Goal: Transaction & Acquisition: Download file/media

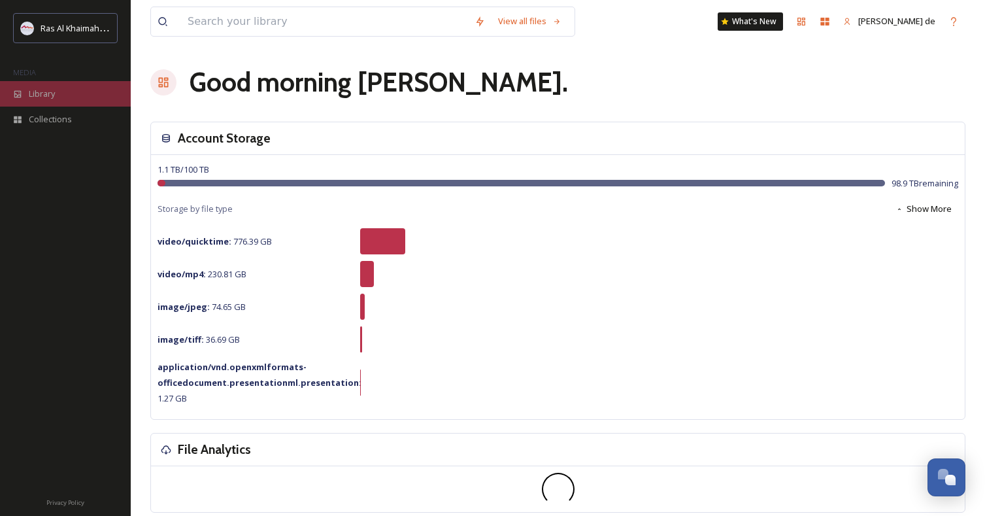
click at [63, 95] on div "Library" at bounding box center [65, 93] width 131 height 25
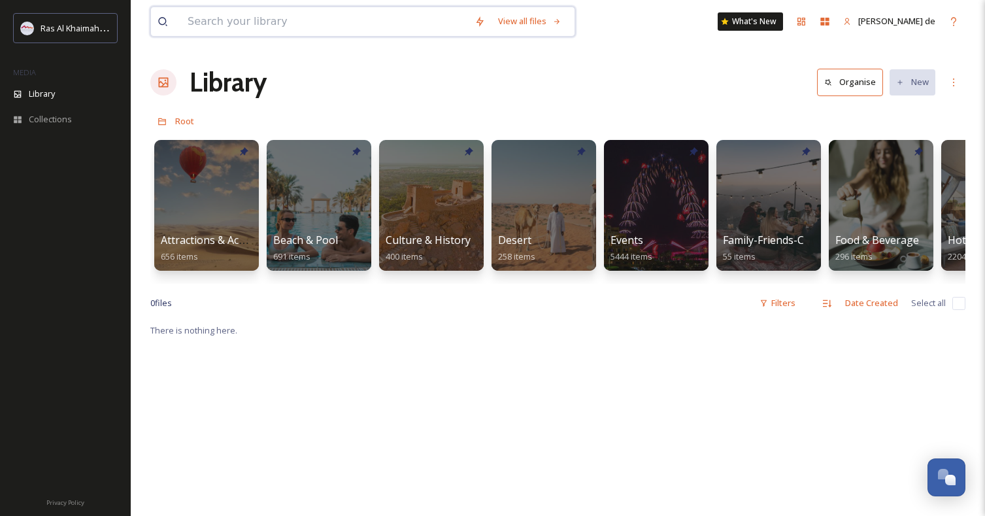
click at [394, 15] on input at bounding box center [324, 21] width 287 height 29
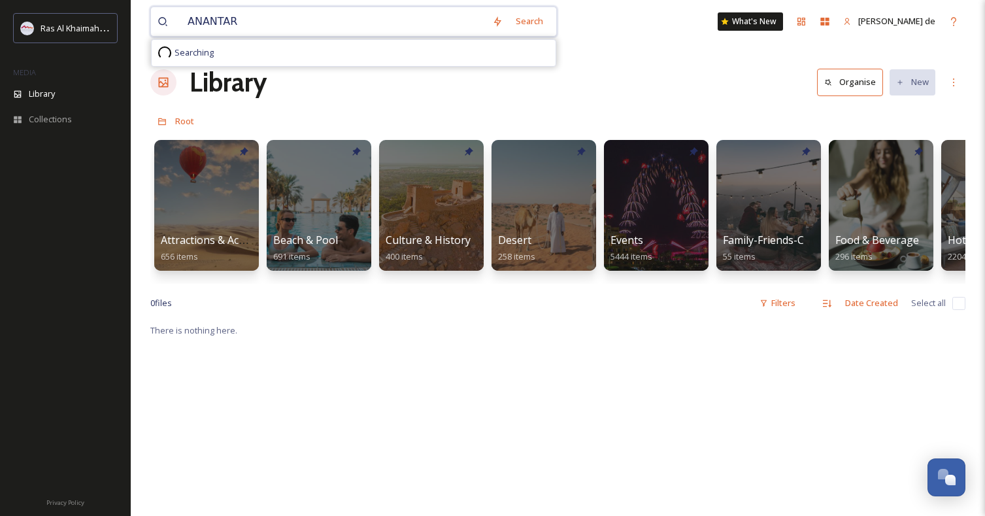
type input "ANANTARA"
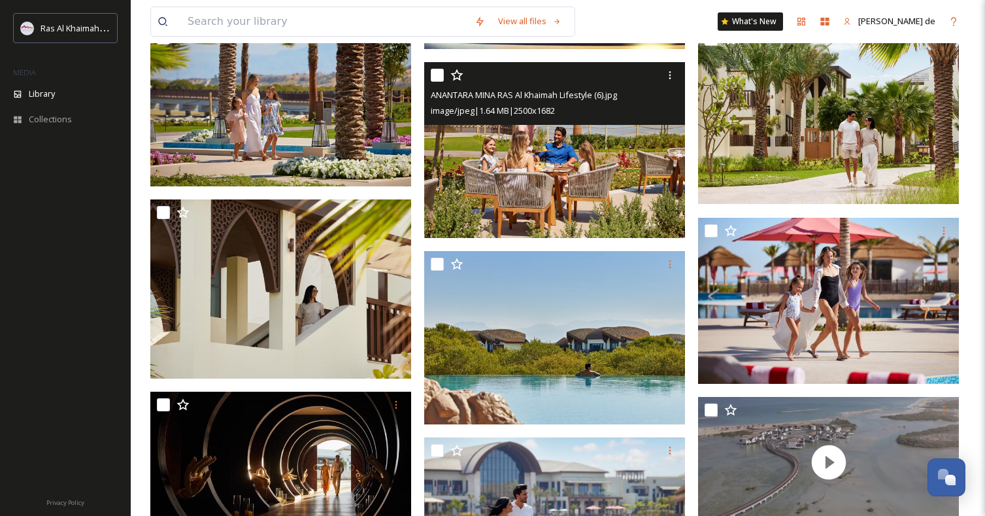
scroll to position [991, 0]
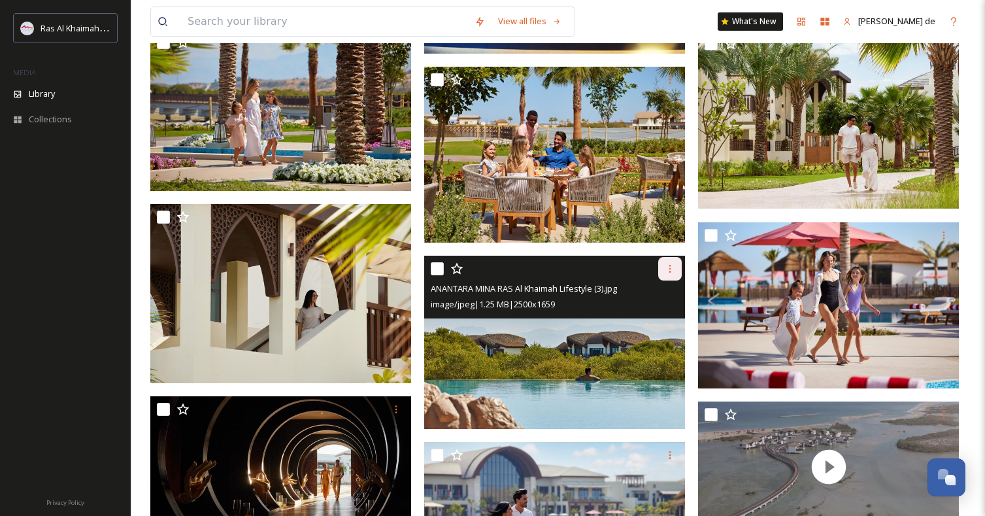
click at [669, 267] on icon at bounding box center [670, 268] width 10 height 10
click at [664, 324] on span "Download" at bounding box center [655, 322] width 40 height 12
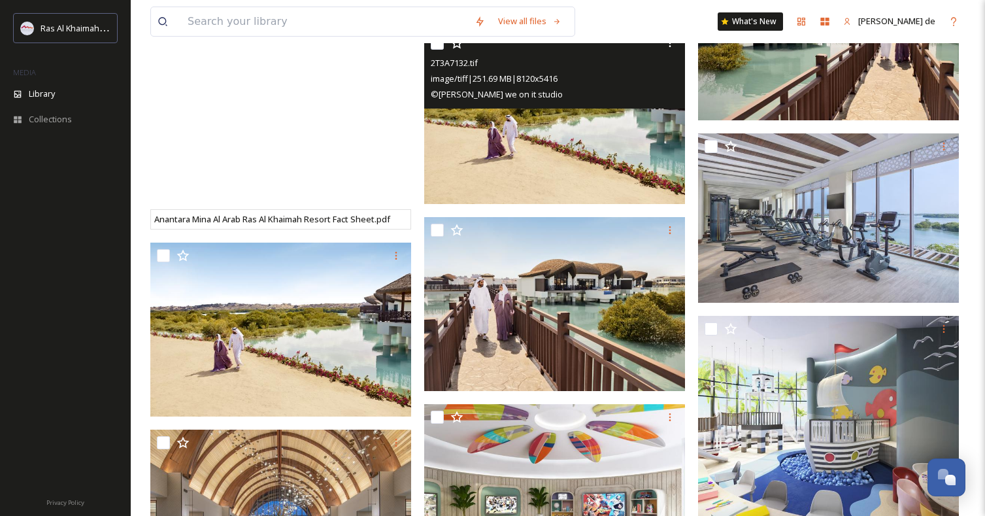
scroll to position [1591, 0]
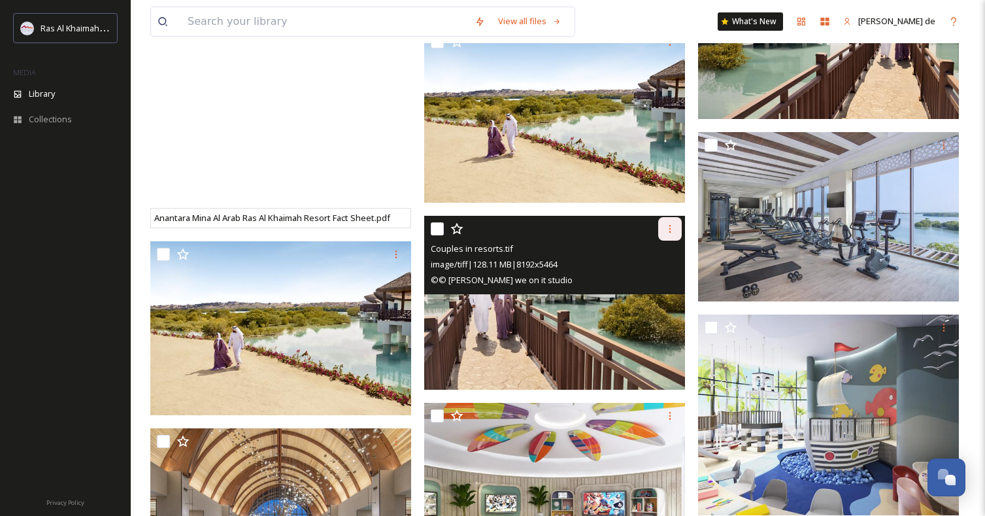
click at [670, 228] on icon at bounding box center [670, 229] width 2 height 8
click at [651, 283] on span "Download" at bounding box center [655, 282] width 40 height 12
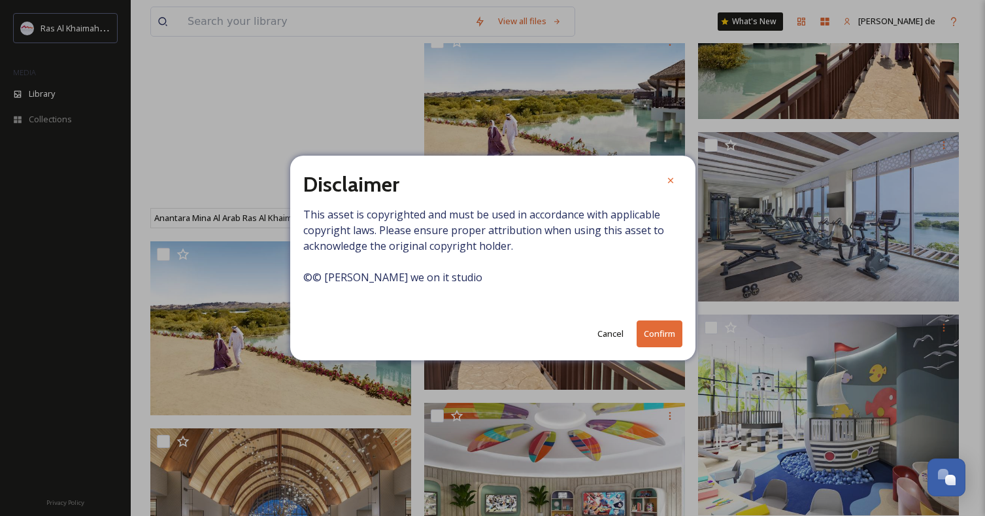
click at [650, 335] on button "Confirm" at bounding box center [660, 333] width 46 height 27
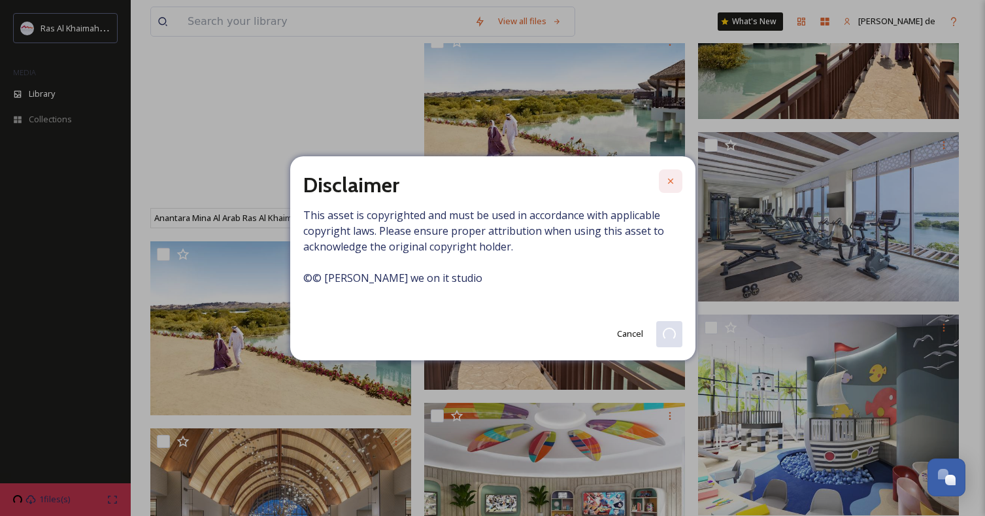
click at [671, 177] on icon at bounding box center [670, 181] width 10 height 10
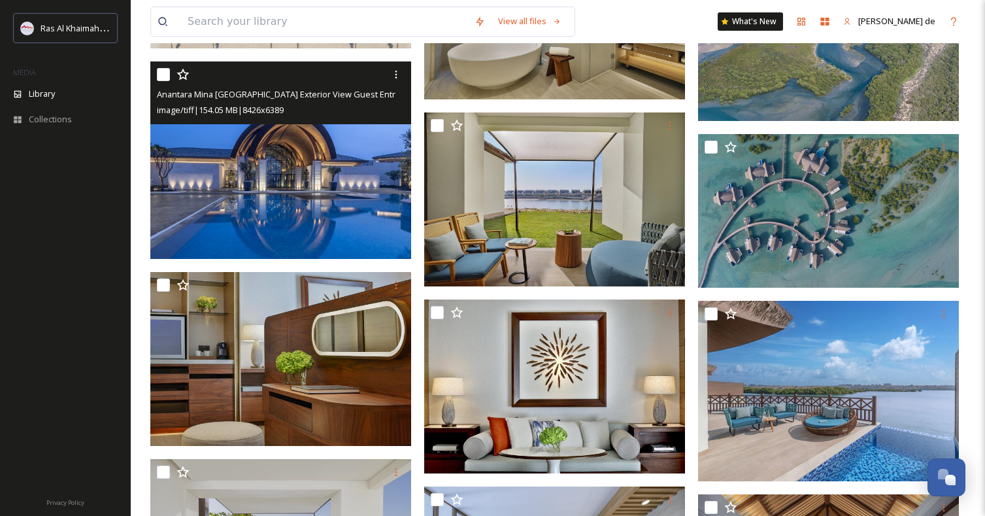
scroll to position [2826, 0]
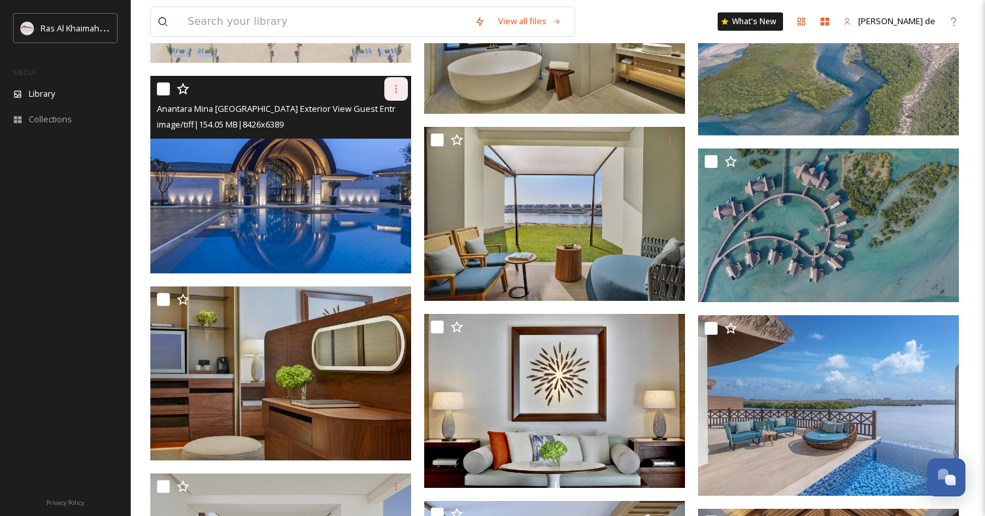
click at [397, 81] on div at bounding box center [396, 89] width 24 height 24
click at [393, 133] on div "Download" at bounding box center [380, 142] width 53 height 25
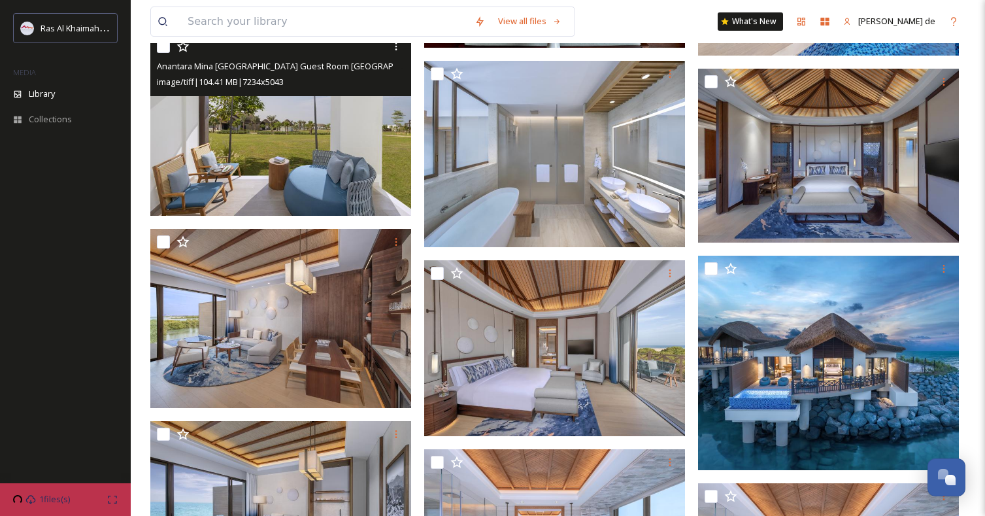
scroll to position [3270, 0]
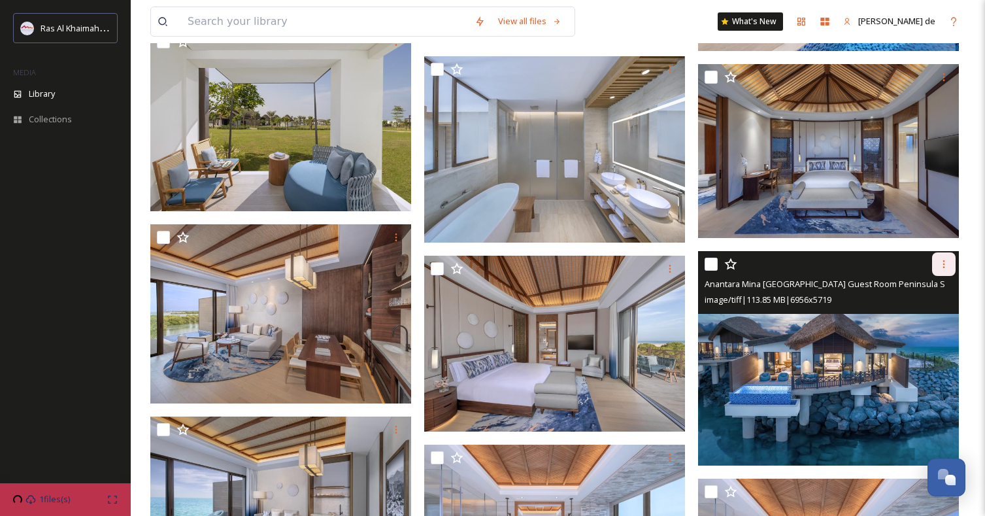
click at [942, 257] on div at bounding box center [944, 264] width 24 height 24
click at [931, 316] on span "Download" at bounding box center [928, 318] width 40 height 12
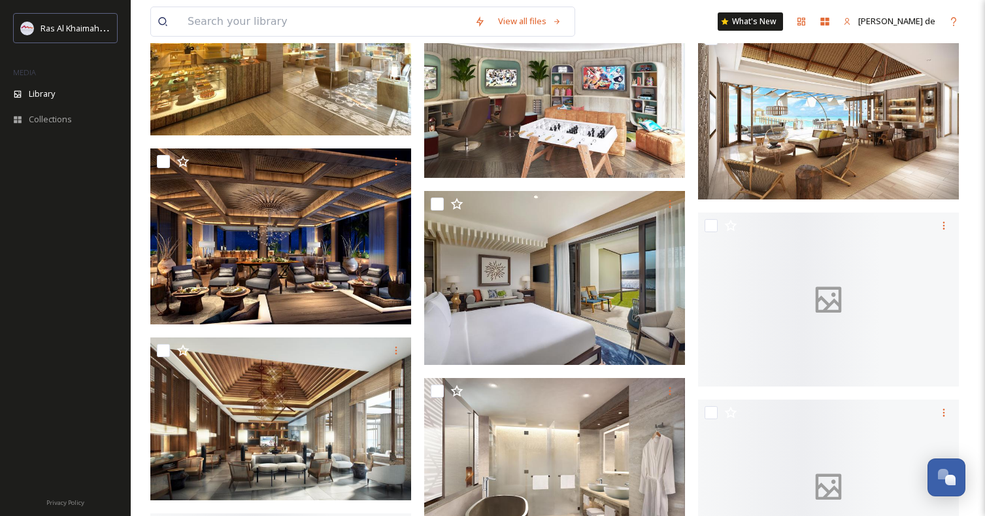
scroll to position [6170, 0]
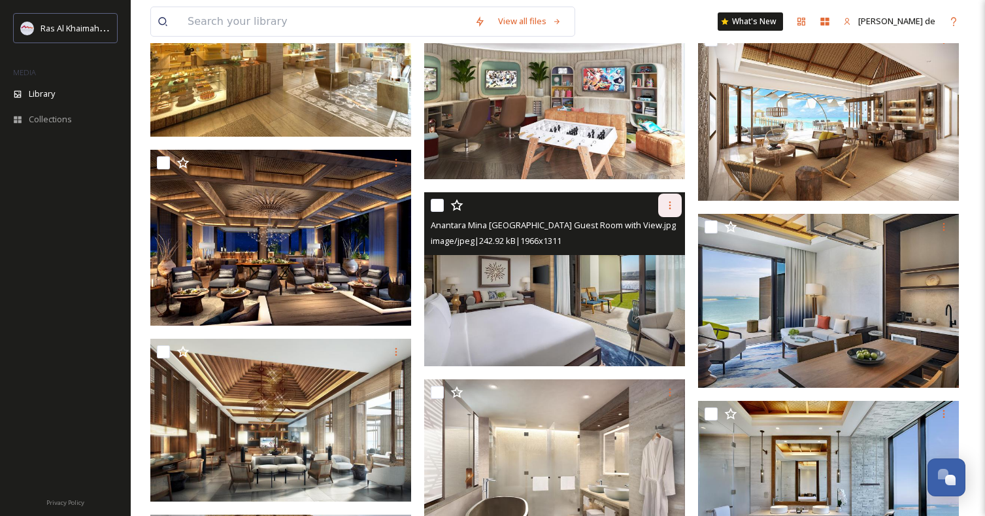
click at [670, 205] on icon at bounding box center [670, 205] width 2 height 8
click at [652, 259] on span "Download" at bounding box center [655, 259] width 40 height 12
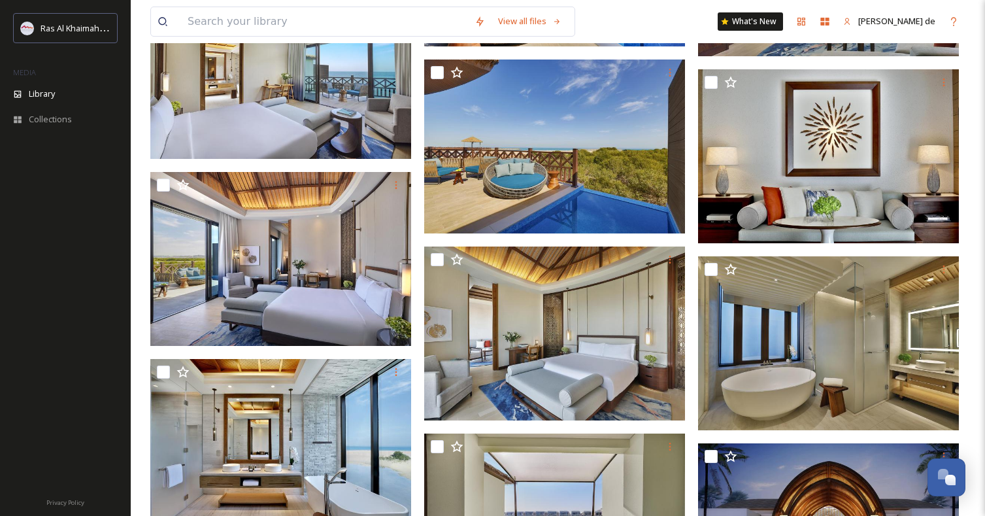
scroll to position [7076, 0]
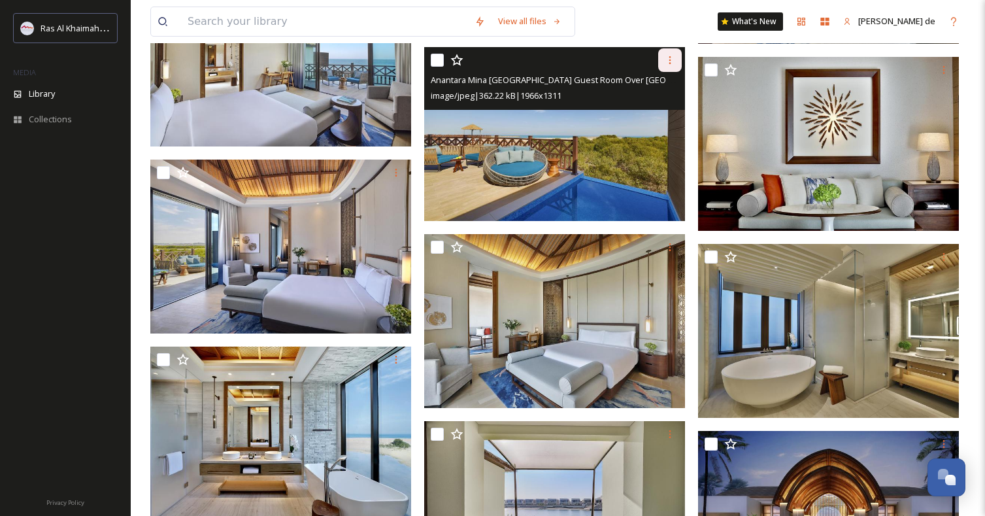
click at [667, 59] on icon at bounding box center [670, 60] width 10 height 10
click at [659, 112] on span "Download" at bounding box center [655, 114] width 40 height 12
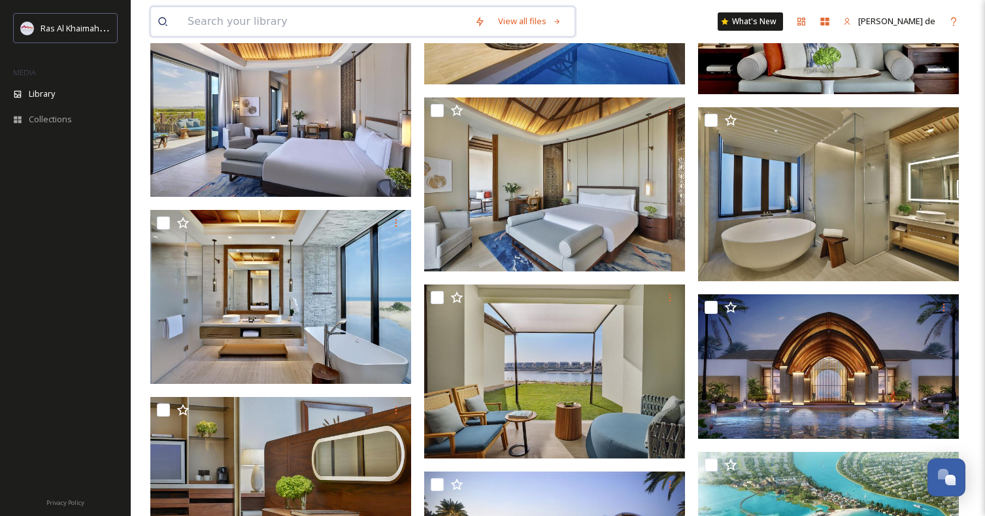
click at [397, 19] on input at bounding box center [324, 21] width 287 height 29
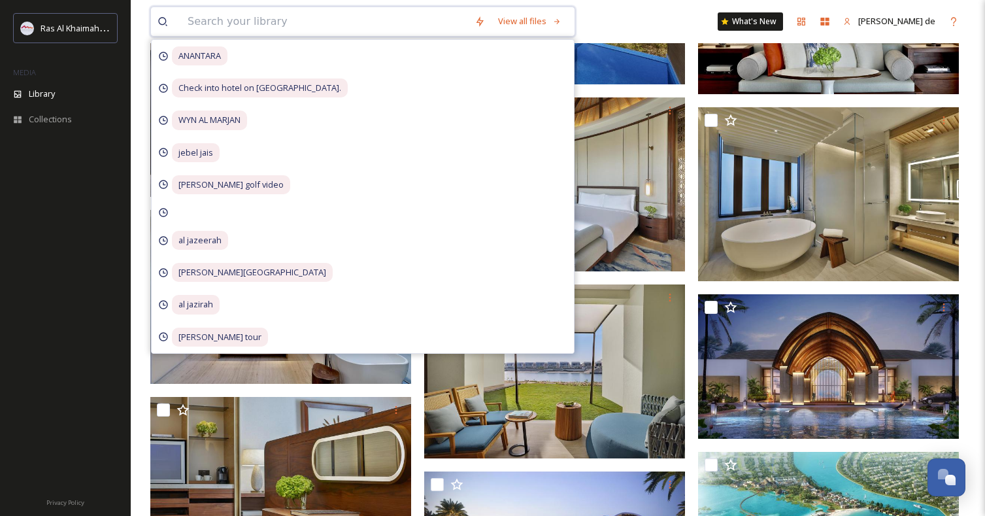
paste input "InterContinental [GEOGRAPHIC_DATA]"
type input "InterContinental [GEOGRAPHIC_DATA]"
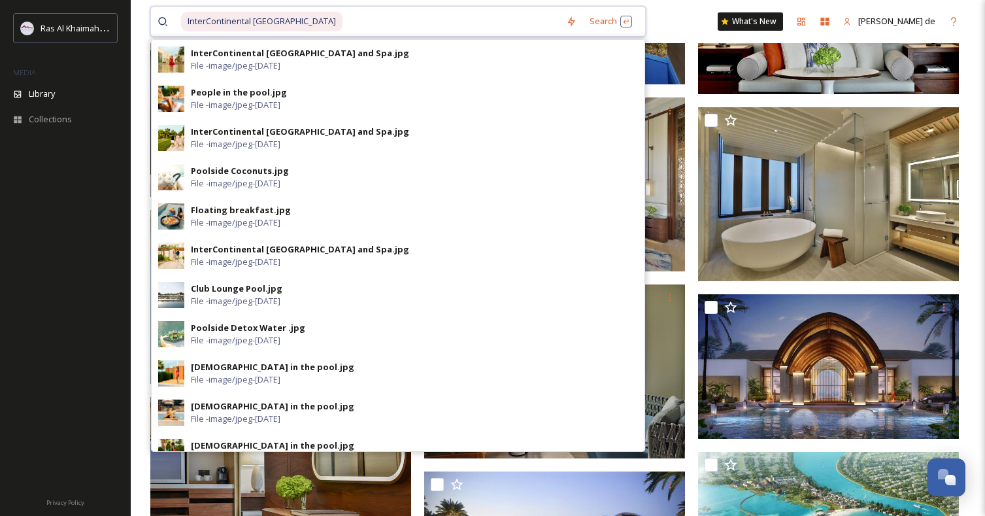
click at [476, 14] on input at bounding box center [452, 21] width 216 height 29
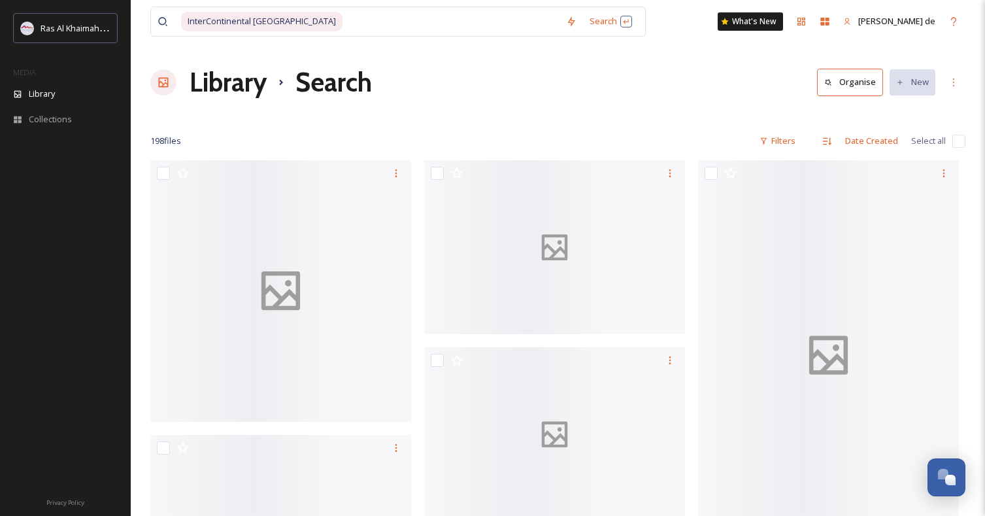
click at [727, 93] on div "Library Search Organise New" at bounding box center [557, 82] width 815 height 39
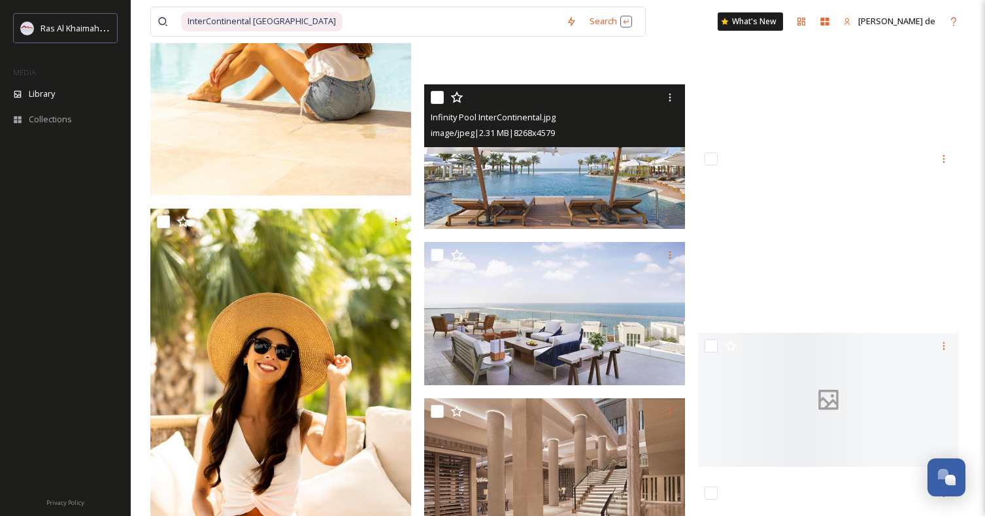
scroll to position [13801, 0]
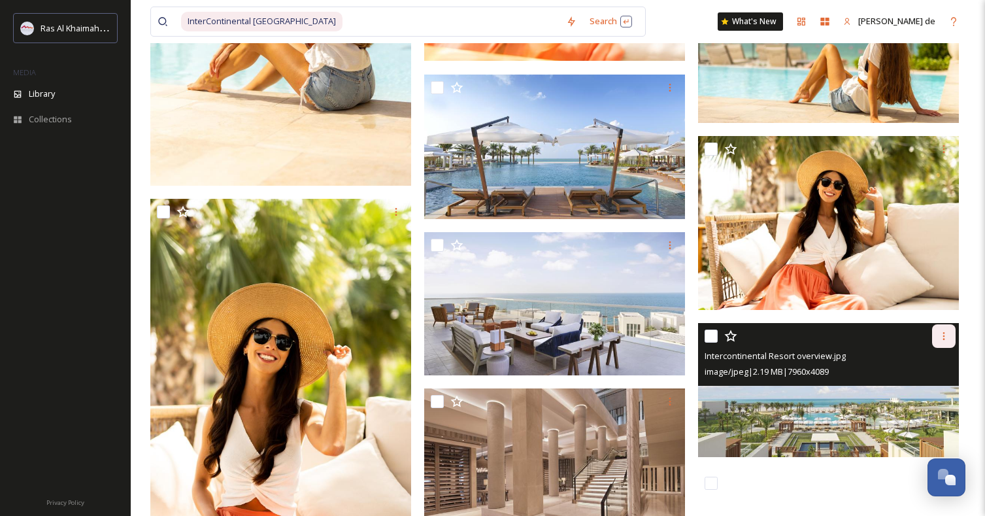
click at [945, 339] on icon at bounding box center [943, 336] width 10 height 10
click at [931, 386] on span "Download" at bounding box center [928, 390] width 40 height 12
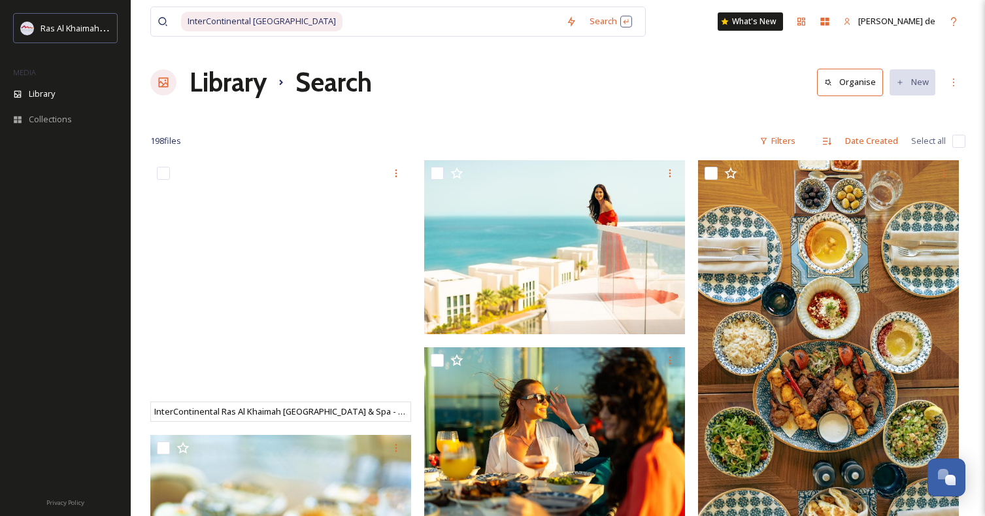
scroll to position [0, 0]
click at [436, 22] on input at bounding box center [452, 21] width 216 height 29
click at [342, 22] on span "InterContinental [GEOGRAPHIC_DATA]" at bounding box center [261, 21] width 161 height 19
drag, startPoint x: 419, startPoint y: 22, endPoint x: 369, endPoint y: 20, distance: 50.3
click at [342, 21] on span "InterContinental [GEOGRAPHIC_DATA]" at bounding box center [261, 21] width 161 height 19
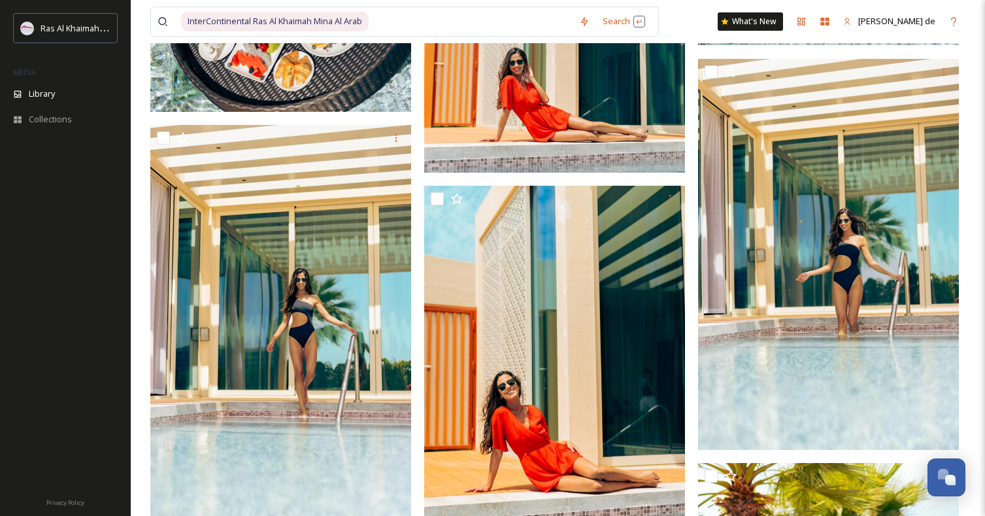
scroll to position [4497, 0]
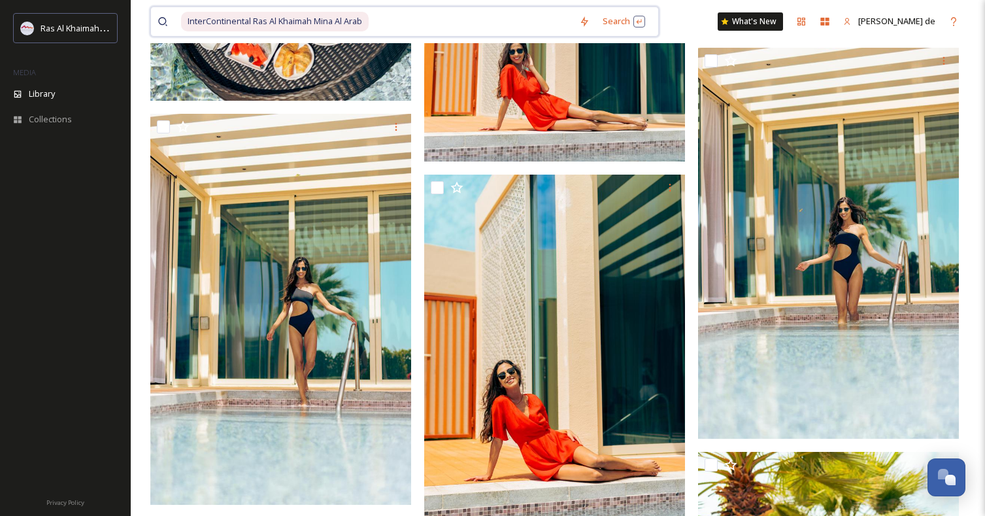
click at [369, 23] on span "InterContinental Ras Al Khaimah Mina Al Arab" at bounding box center [275, 21] width 188 height 19
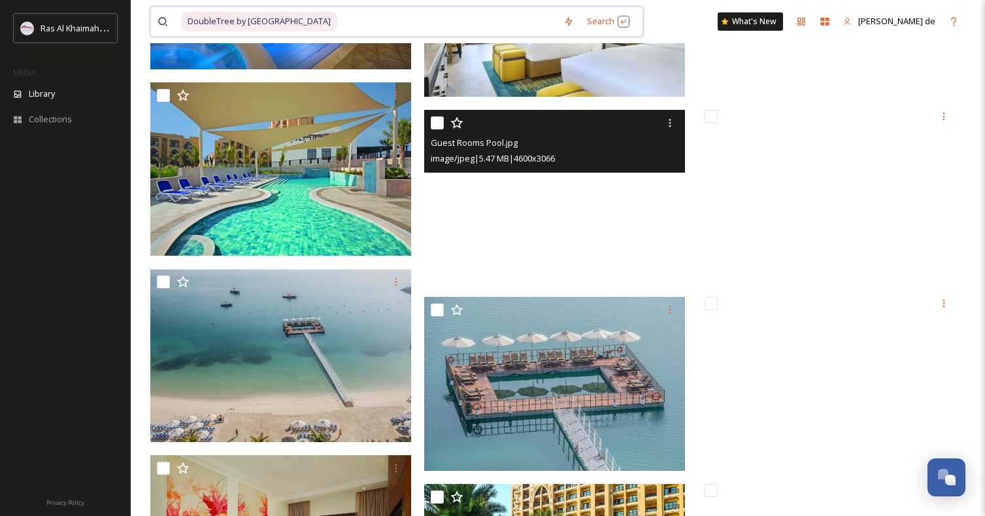
scroll to position [3348, 0]
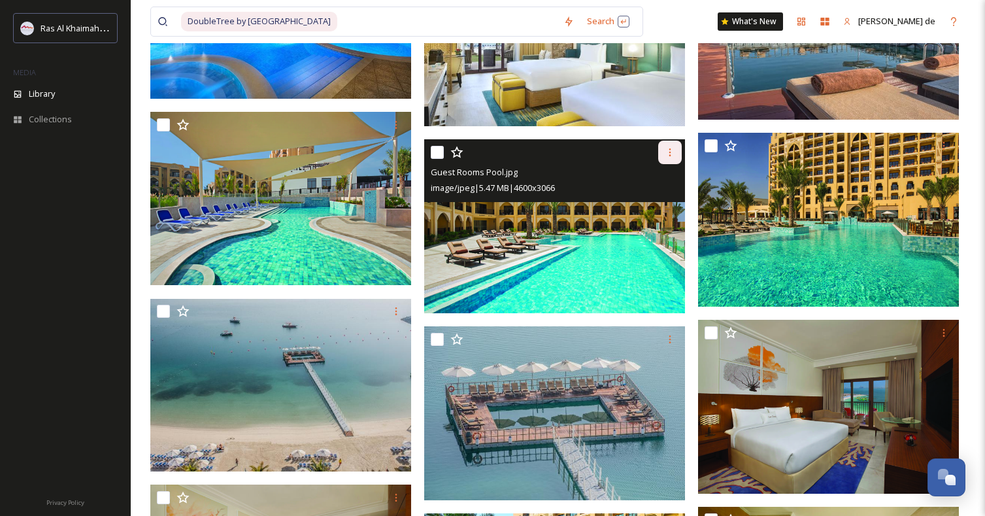
click at [671, 154] on icon at bounding box center [670, 152] width 10 height 10
click at [653, 212] on span "Download" at bounding box center [655, 207] width 40 height 12
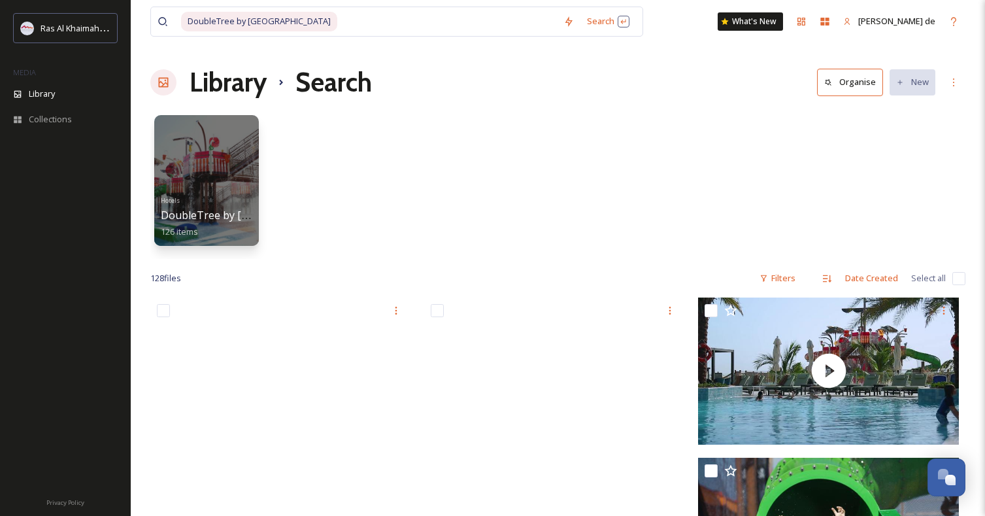
scroll to position [0, 0]
drag, startPoint x: 495, startPoint y: 22, endPoint x: 0, endPoint y: 24, distance: 494.7
type input "DoubleTree by Hilton Resort & Spa [PERSON_NAME]"
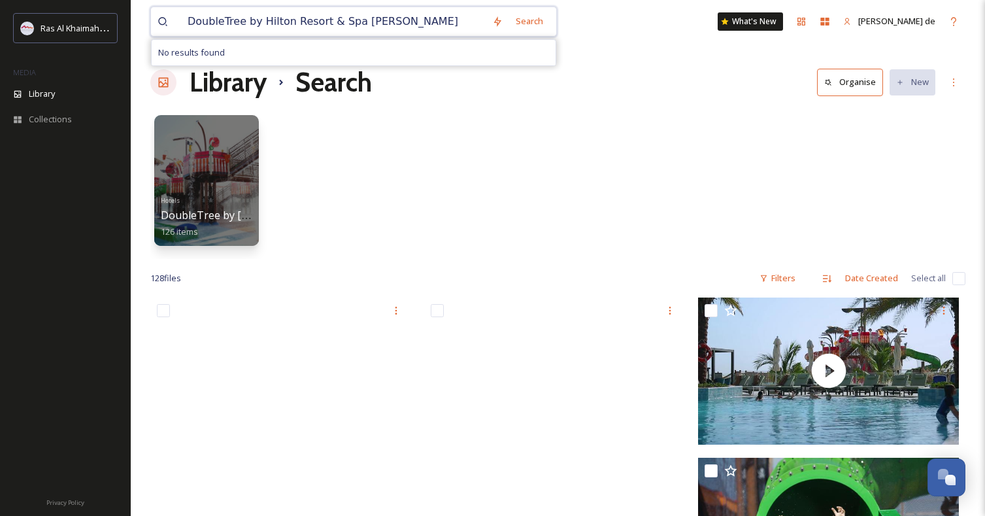
drag, startPoint x: 436, startPoint y: 14, endPoint x: 0, endPoint y: 24, distance: 436.0
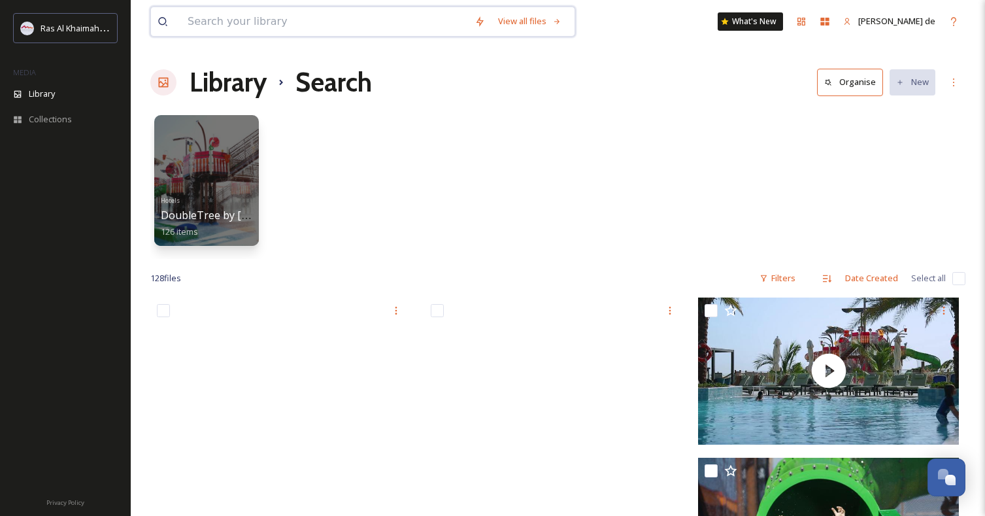
paste input "The [PERSON_NAME] [GEOGRAPHIC_DATA], [PERSON_NAME][GEOGRAPHIC_DATA]"
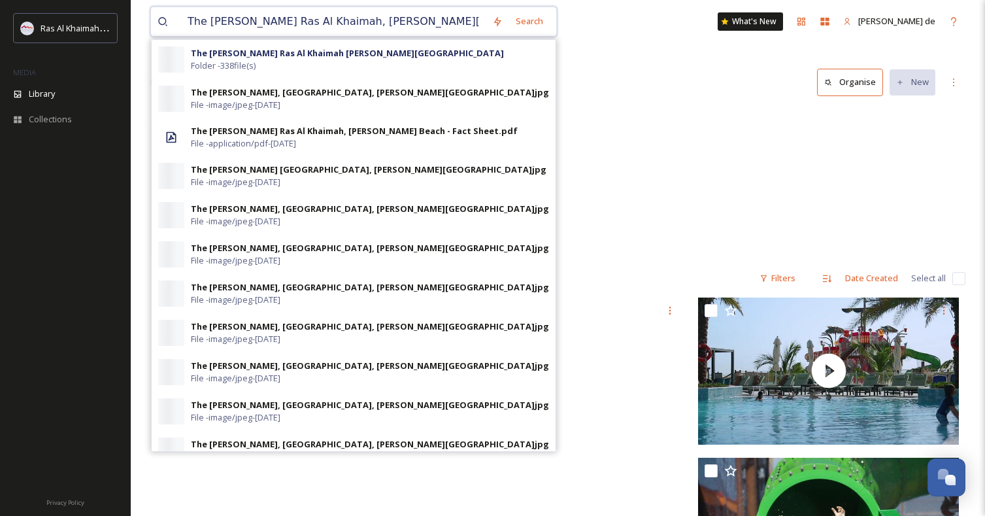
type input "The [PERSON_NAME] [GEOGRAPHIC_DATA], [PERSON_NAME][GEOGRAPHIC_DATA]"
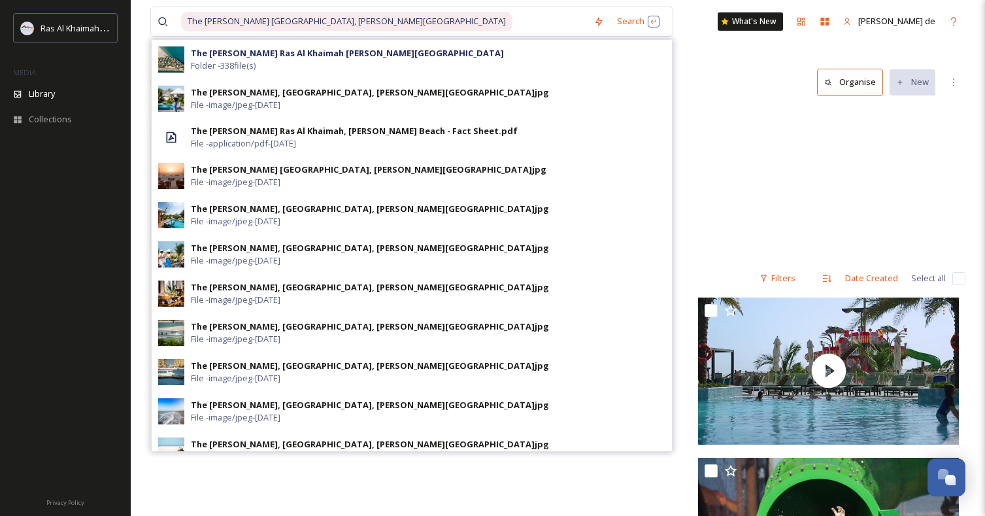
click at [708, 167] on div "Hotels DoubleTree by [GEOGRAPHIC_DATA] 126 items" at bounding box center [557, 183] width 815 height 150
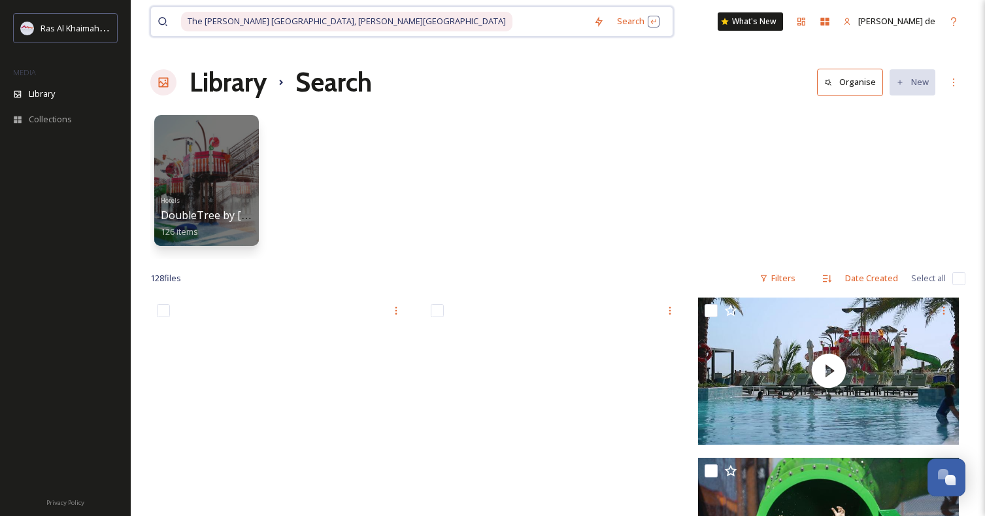
click at [514, 10] on input at bounding box center [550, 21] width 73 height 29
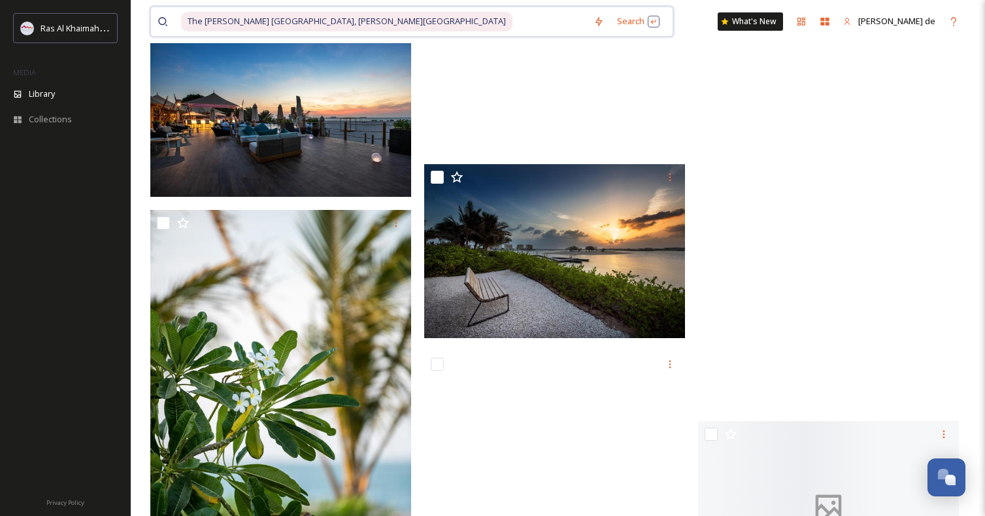
scroll to position [10618, 0]
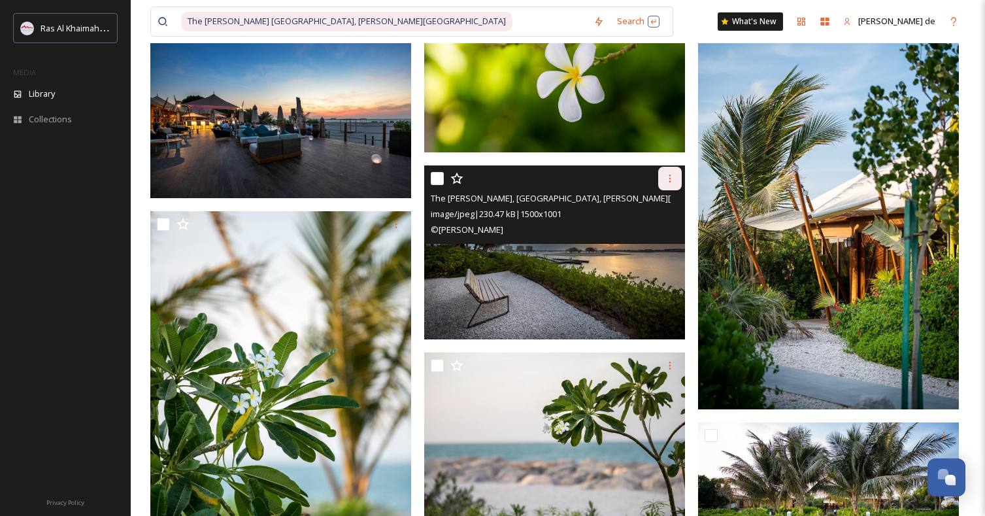
click at [670, 173] on icon at bounding box center [670, 178] width 10 height 10
click at [646, 228] on span "Download" at bounding box center [655, 232] width 40 height 12
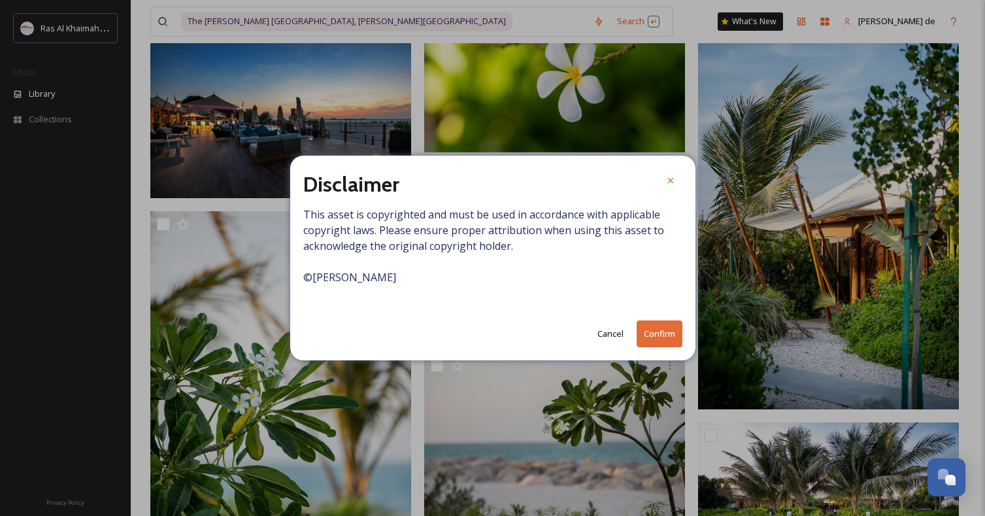
drag, startPoint x: 650, startPoint y: 323, endPoint x: 653, endPoint y: 218, distance: 104.6
click at [653, 218] on div "Disclaimer This asset is copyrighted and must be used in accordance with applic…" at bounding box center [492, 258] width 405 height 205
click at [669, 181] on icon at bounding box center [670, 180] width 10 height 10
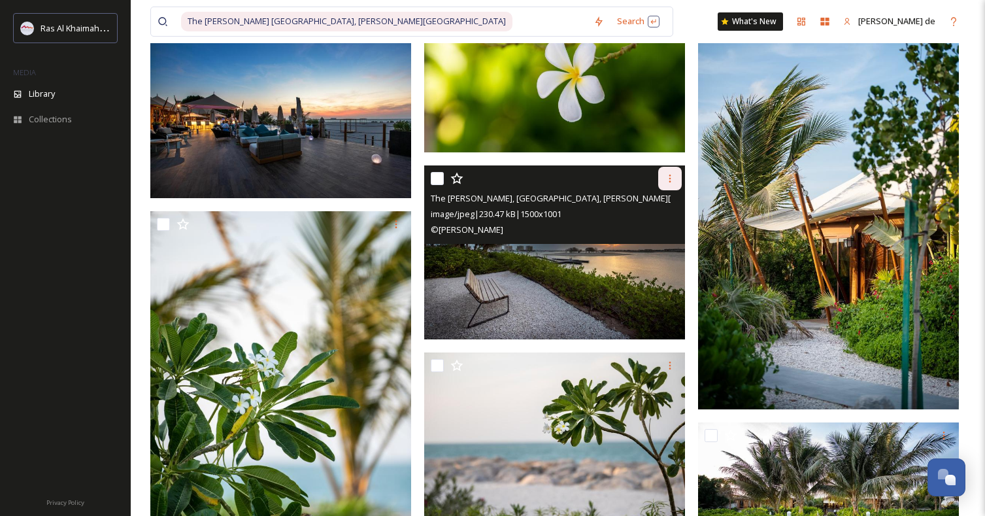
click at [669, 175] on icon at bounding box center [670, 178] width 2 height 8
click at [663, 229] on span "Download" at bounding box center [655, 232] width 40 height 12
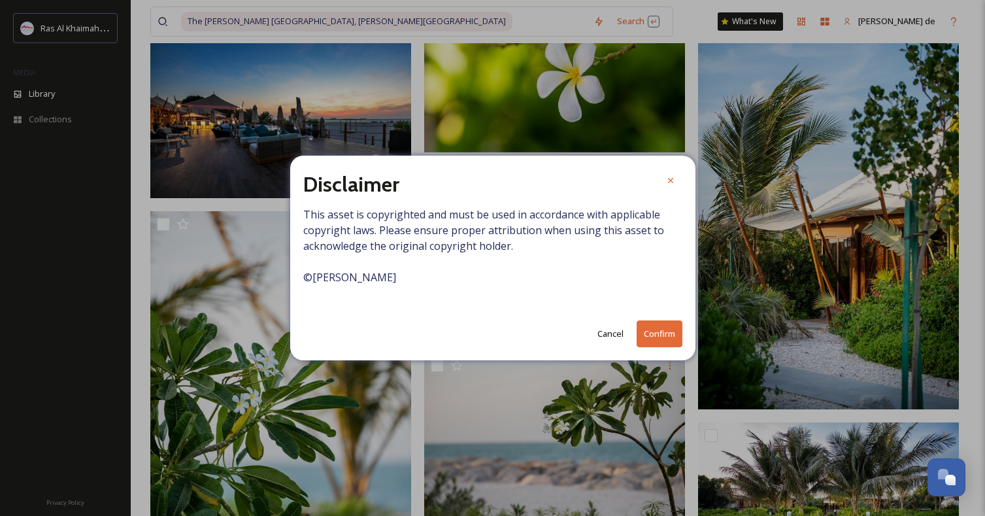
click at [642, 331] on button "Confirm" at bounding box center [660, 333] width 46 height 27
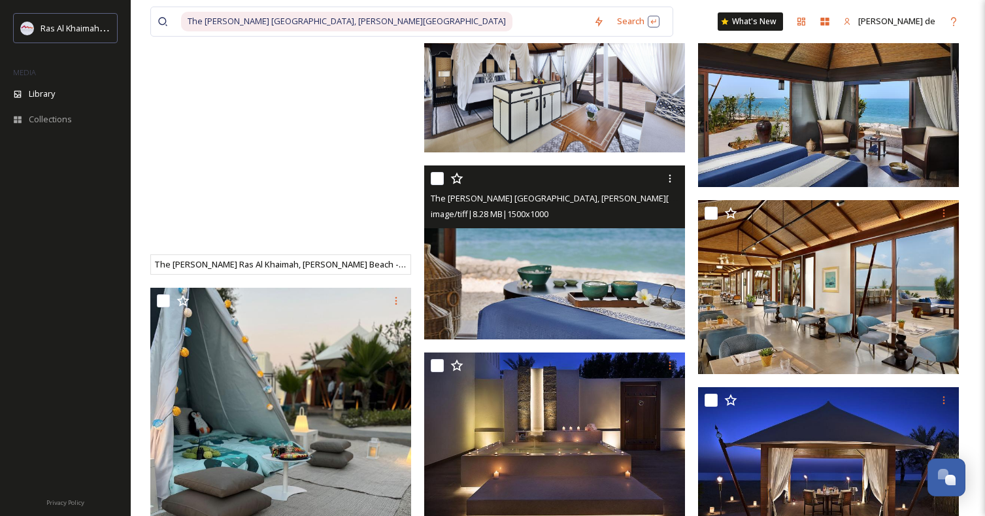
scroll to position [147, 0]
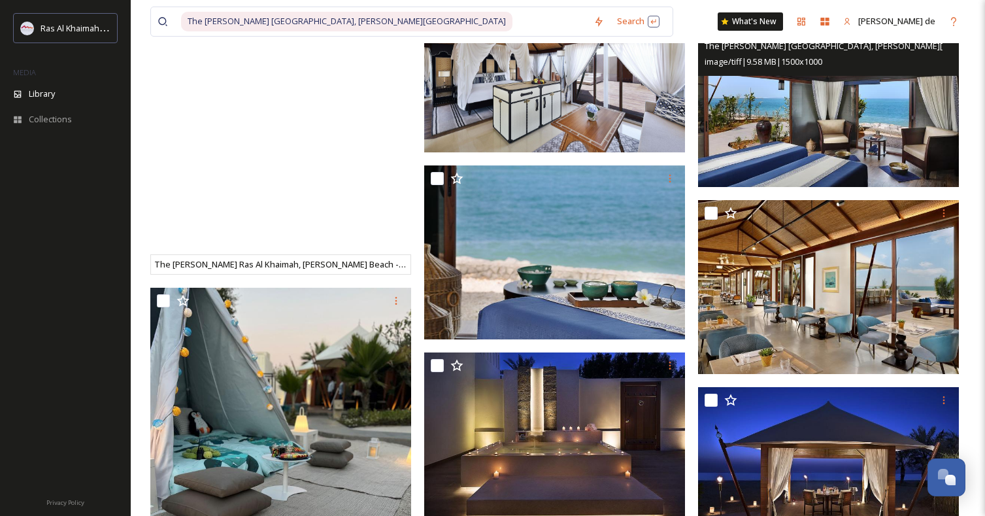
click at [853, 109] on img at bounding box center [828, 100] width 261 height 174
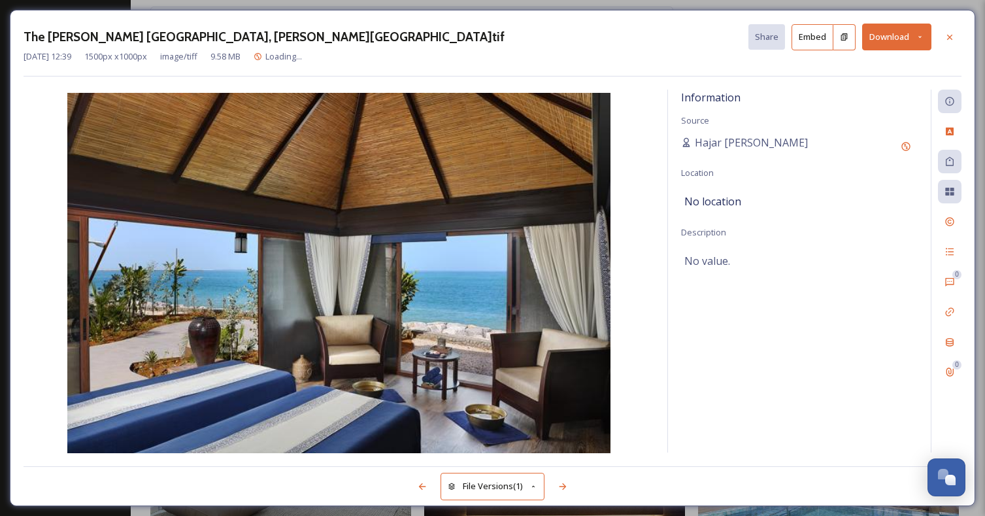
click at [906, 39] on button "Download" at bounding box center [896, 37] width 69 height 27
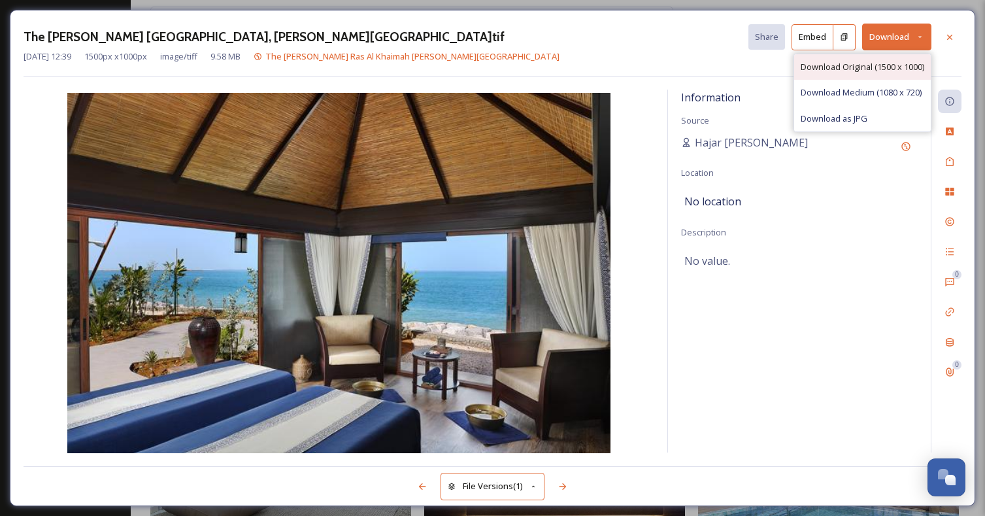
click at [861, 70] on span "Download Original (1500 x 1000)" at bounding box center [863, 67] width 124 height 12
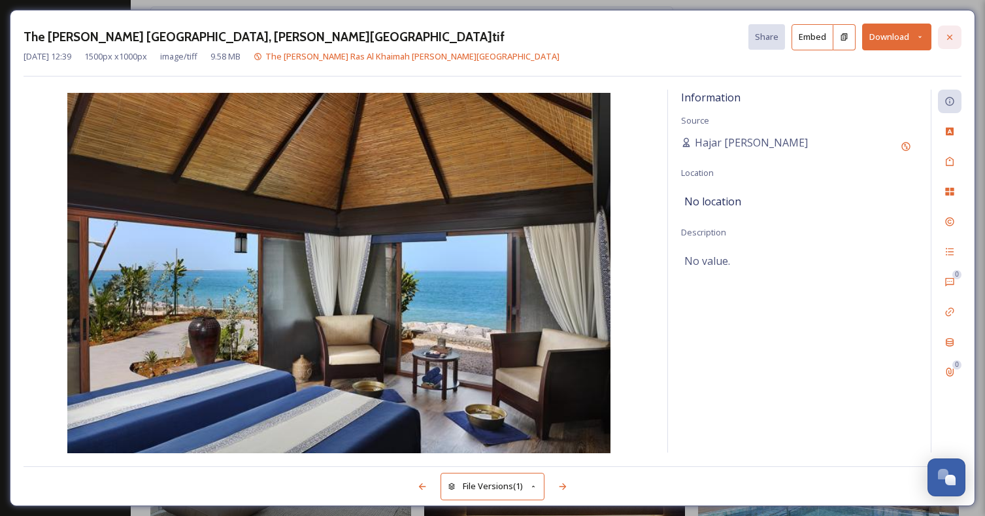
click at [947, 36] on icon at bounding box center [949, 37] width 10 height 10
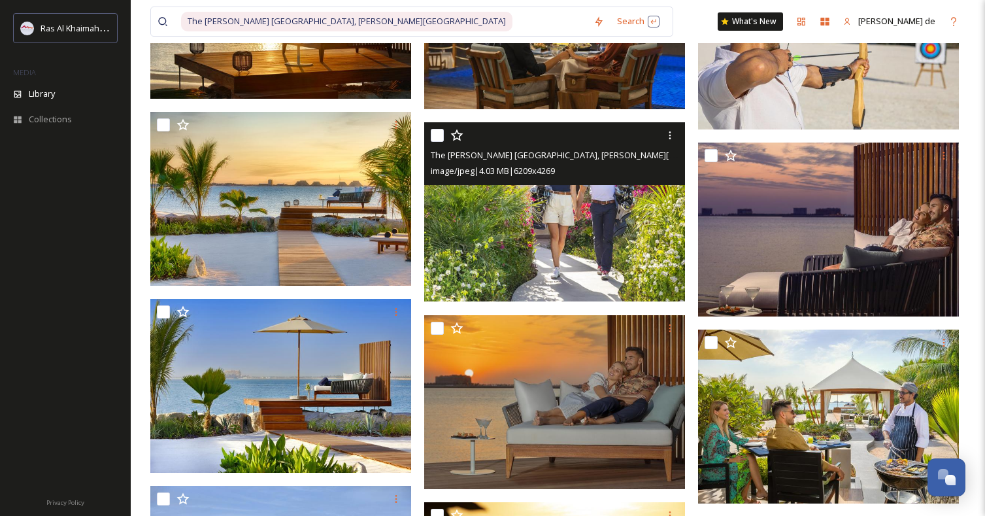
scroll to position [1894, 0]
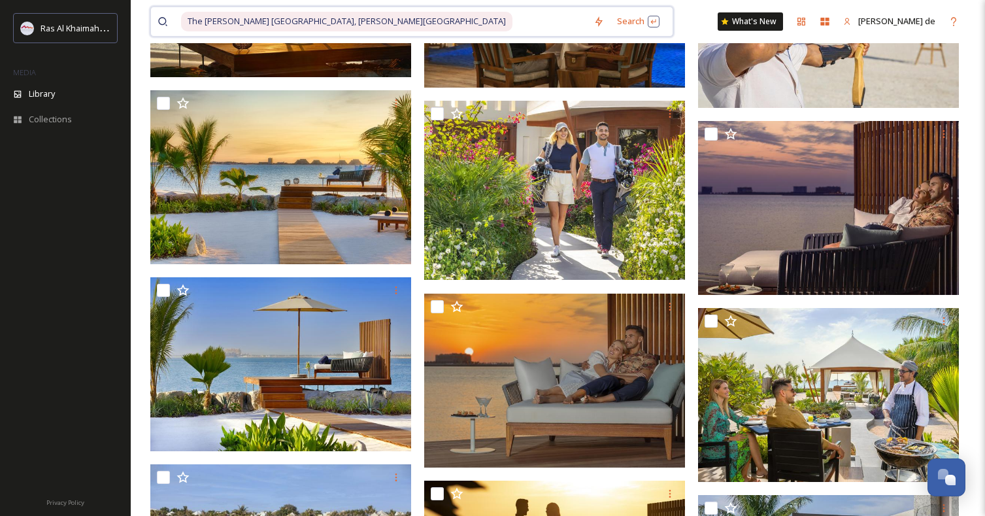
click at [514, 20] on input at bounding box center [550, 21] width 73 height 29
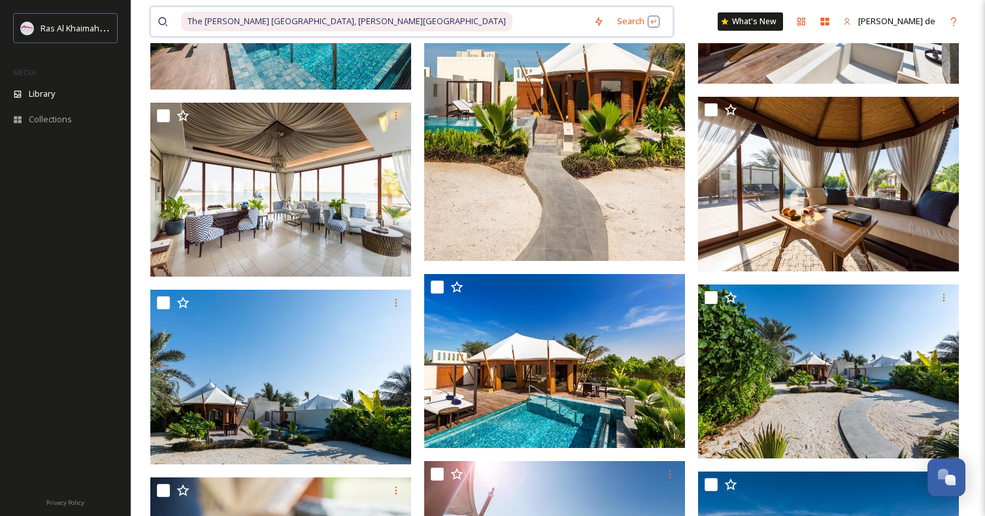
scroll to position [8534, 0]
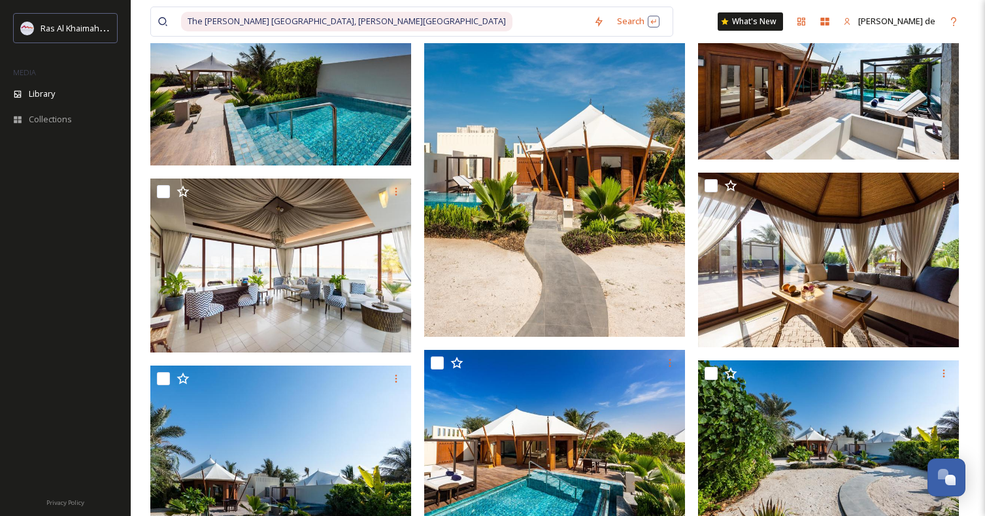
click at [602, 174] on img at bounding box center [554, 141] width 261 height 391
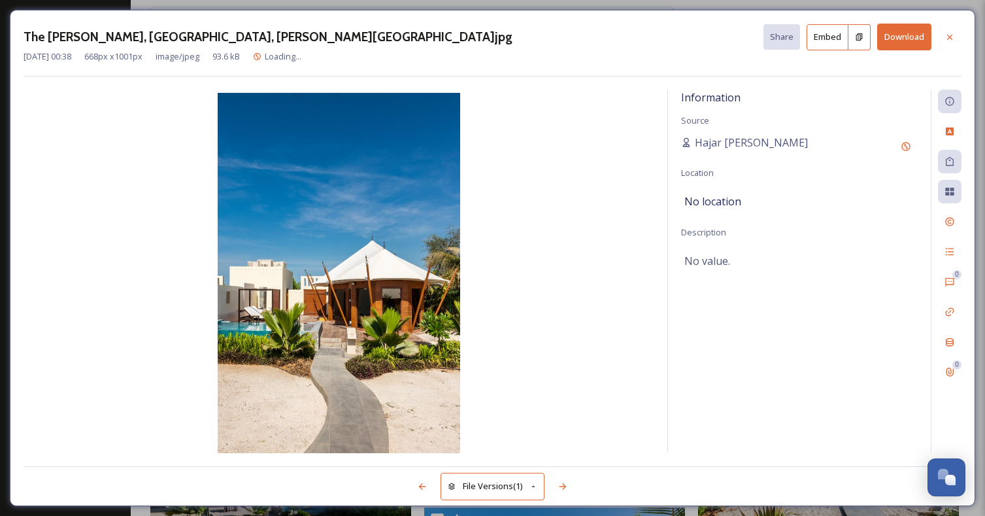
click at [899, 27] on button "Download" at bounding box center [904, 37] width 54 height 27
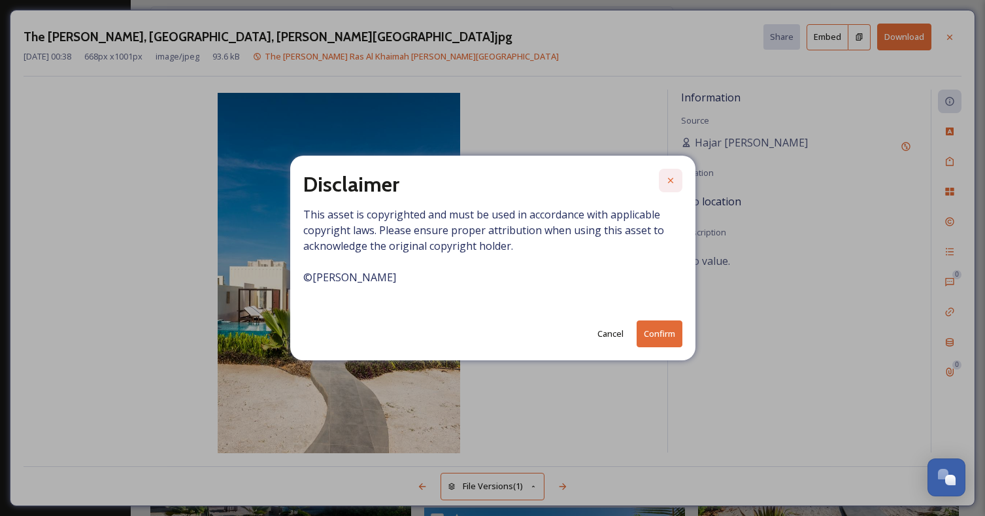
click at [675, 180] on icon at bounding box center [670, 180] width 10 height 10
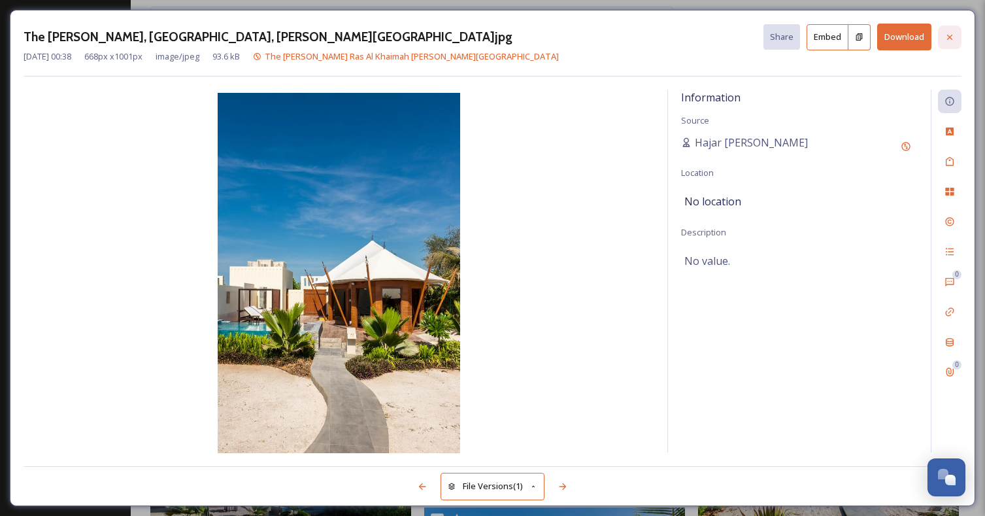
click at [947, 38] on icon at bounding box center [949, 37] width 10 height 10
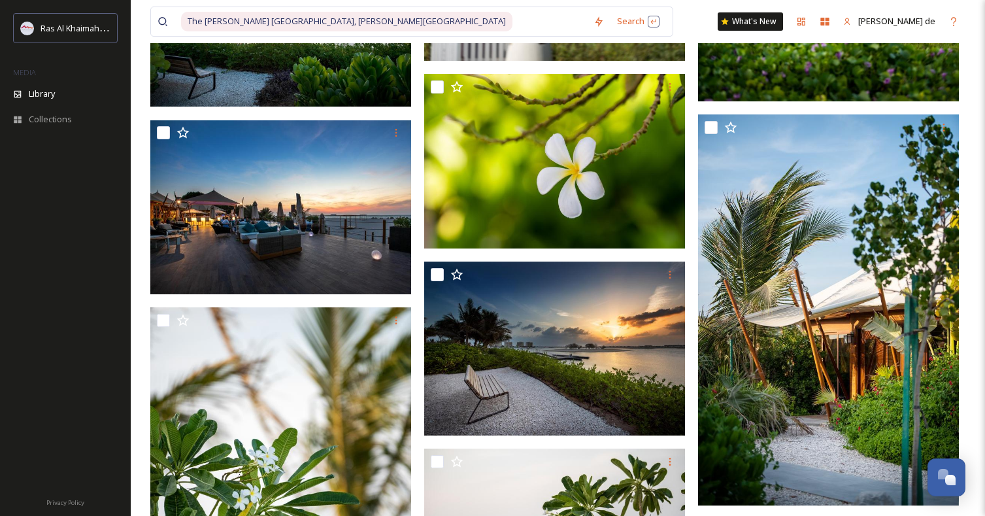
scroll to position [10541, 0]
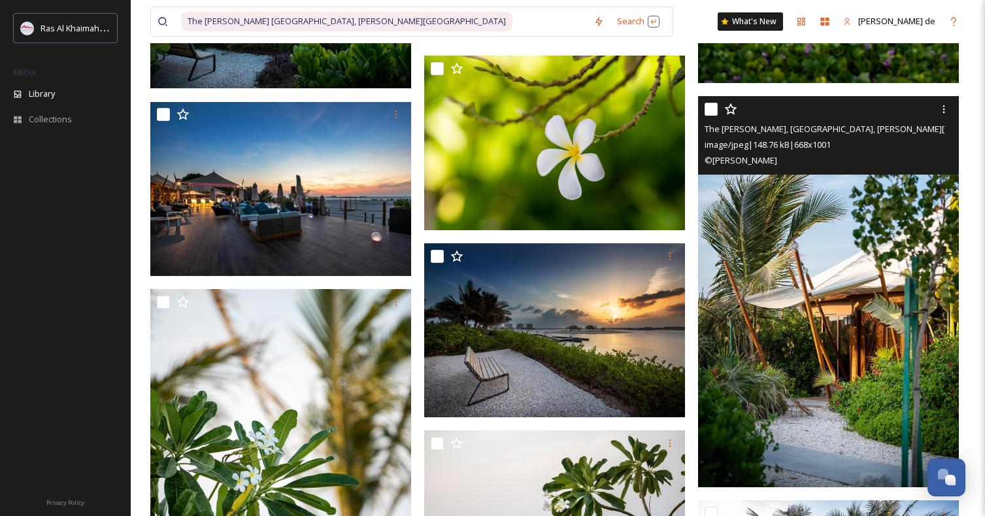
click at [742, 323] on img at bounding box center [828, 291] width 261 height 391
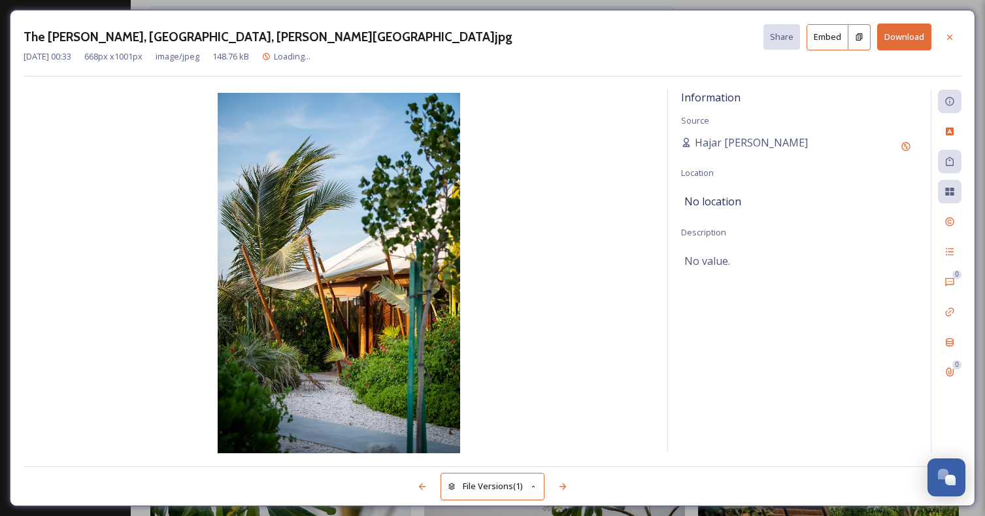
click at [899, 45] on button "Download" at bounding box center [904, 37] width 54 height 27
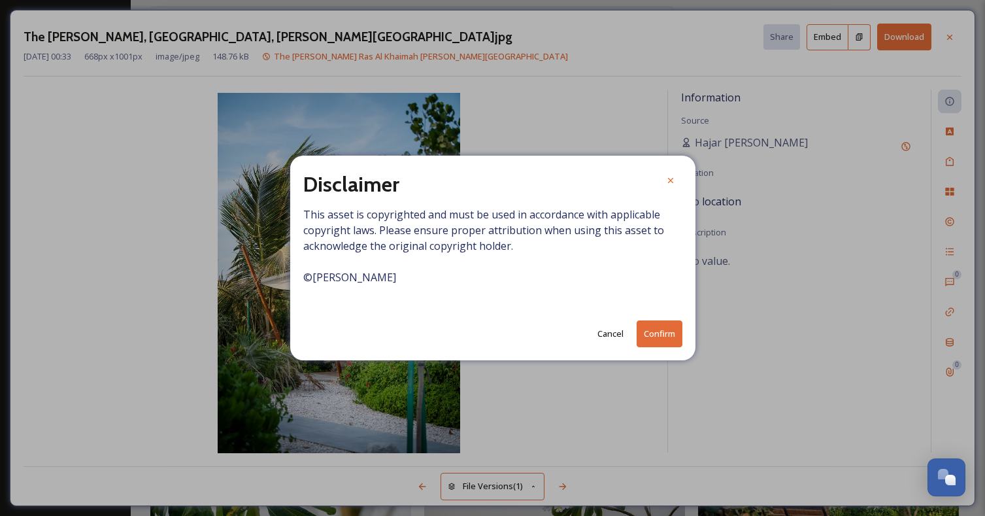
click at [661, 328] on button "Confirm" at bounding box center [660, 333] width 46 height 27
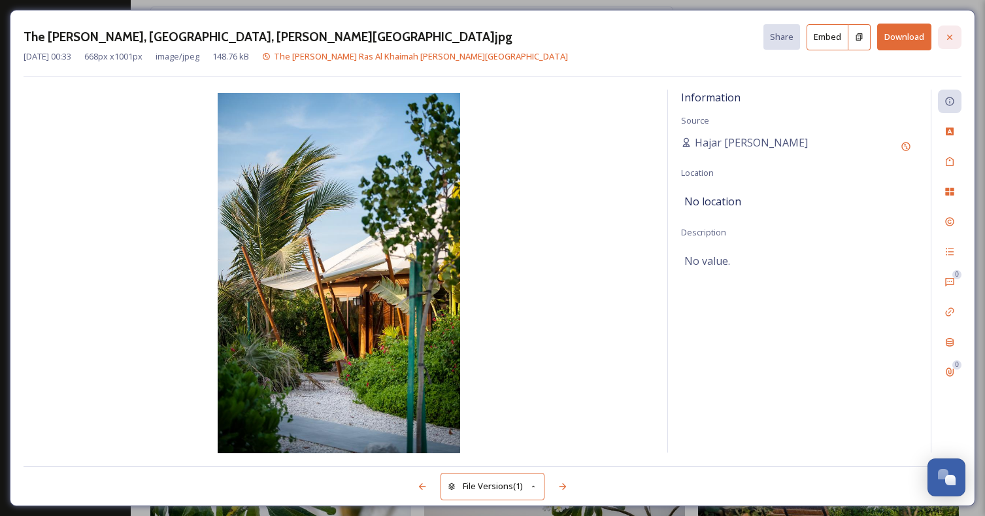
click at [956, 39] on div at bounding box center [950, 37] width 24 height 24
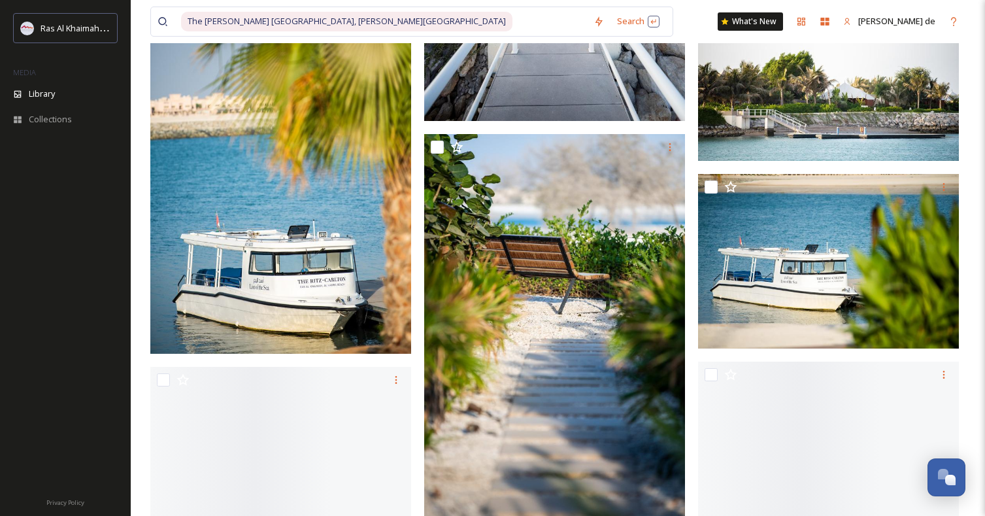
scroll to position [11856, 0]
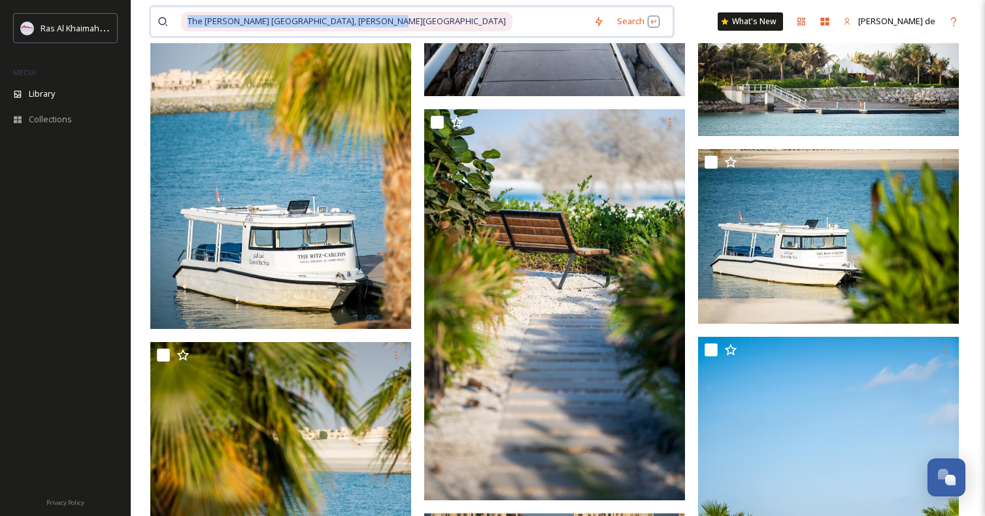
drag, startPoint x: 382, startPoint y: 17, endPoint x: 71, endPoint y: -7, distance: 312.0
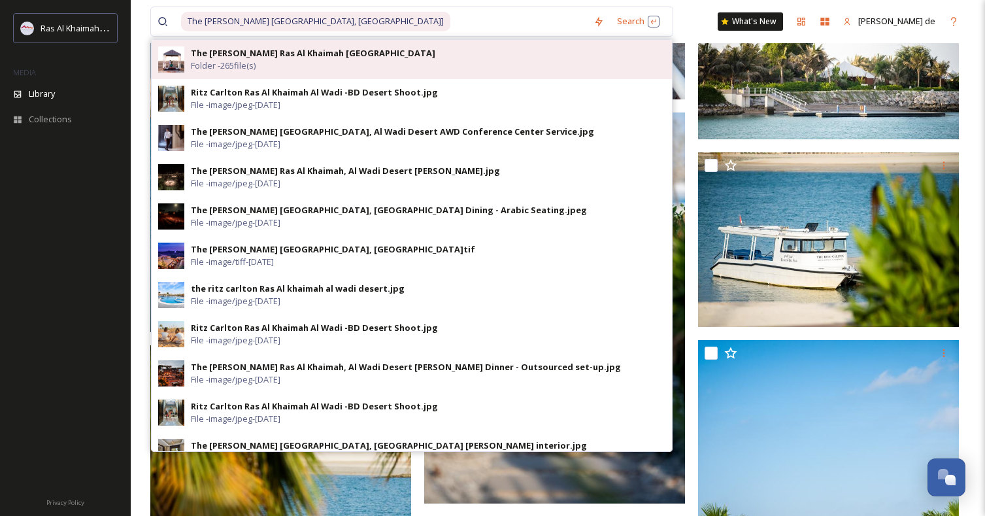
click at [404, 59] on div "The [PERSON_NAME] Ras Al Khaimah Al Wadi Desert Folder - 265 file(s)" at bounding box center [428, 59] width 474 height 25
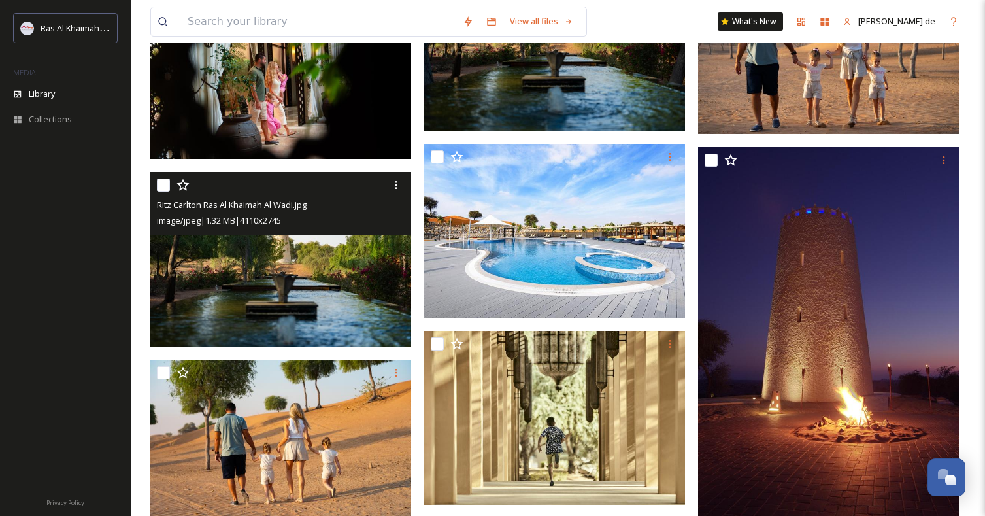
scroll to position [1125, 0]
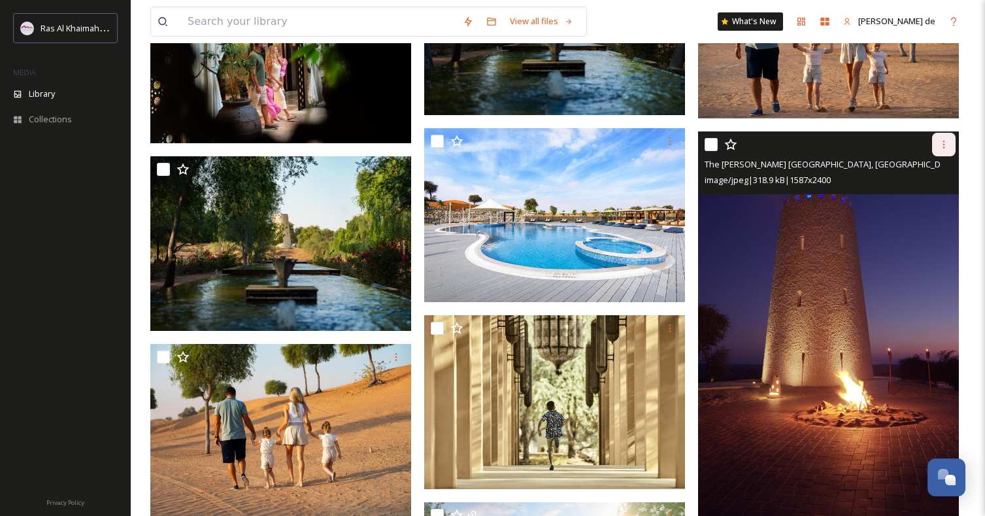
click at [943, 146] on icon at bounding box center [943, 144] width 10 height 10
click at [938, 200] on span "Download" at bounding box center [928, 198] width 40 height 12
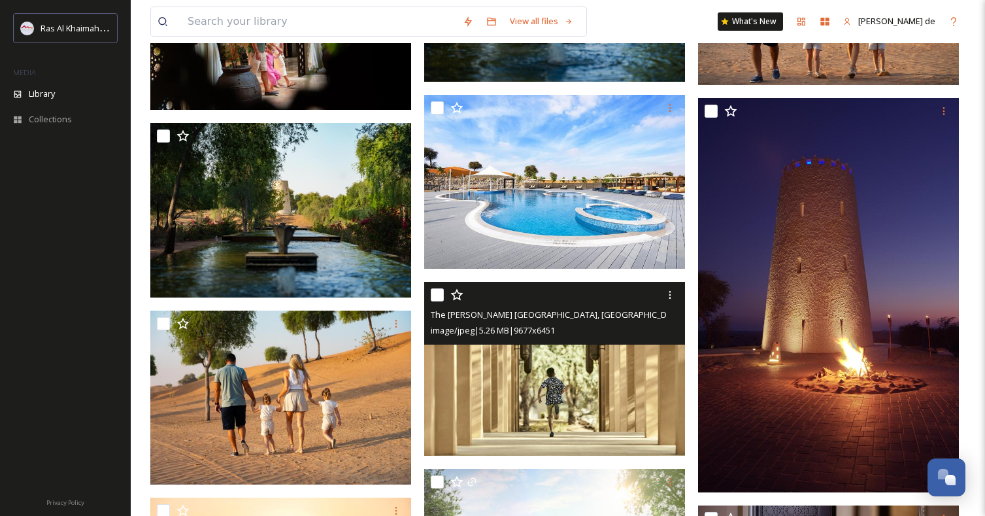
scroll to position [1129, 0]
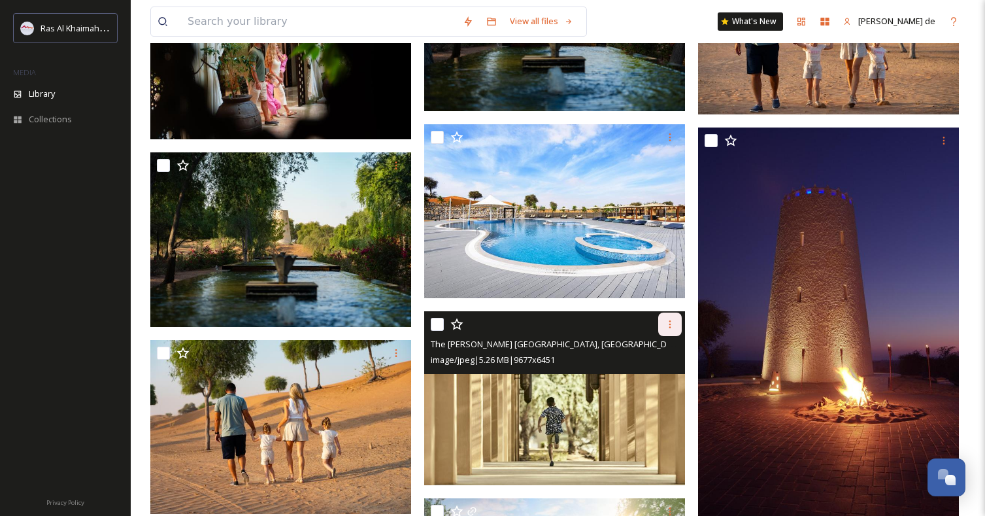
click at [679, 325] on div at bounding box center [670, 324] width 24 height 24
click at [657, 374] on span "Download" at bounding box center [655, 378] width 40 height 12
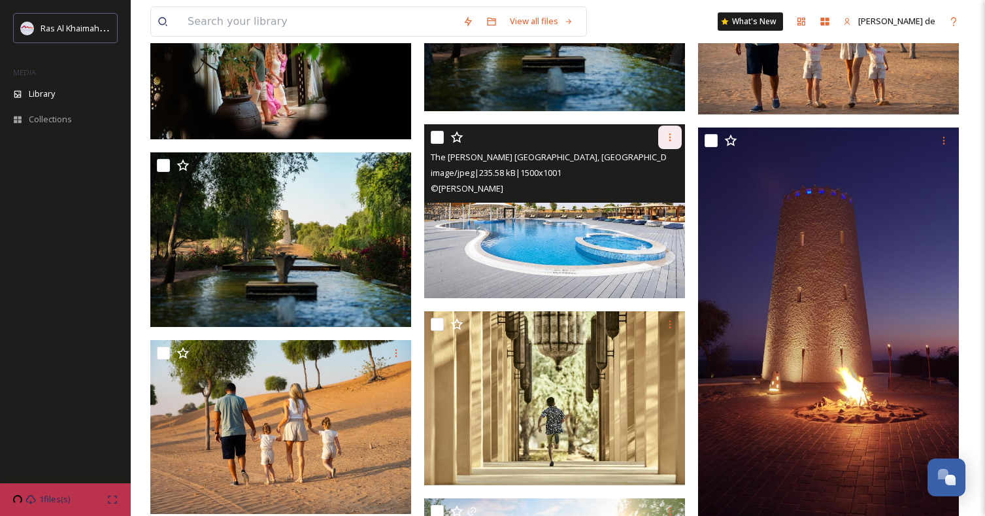
click at [665, 142] on icon at bounding box center [670, 137] width 10 height 10
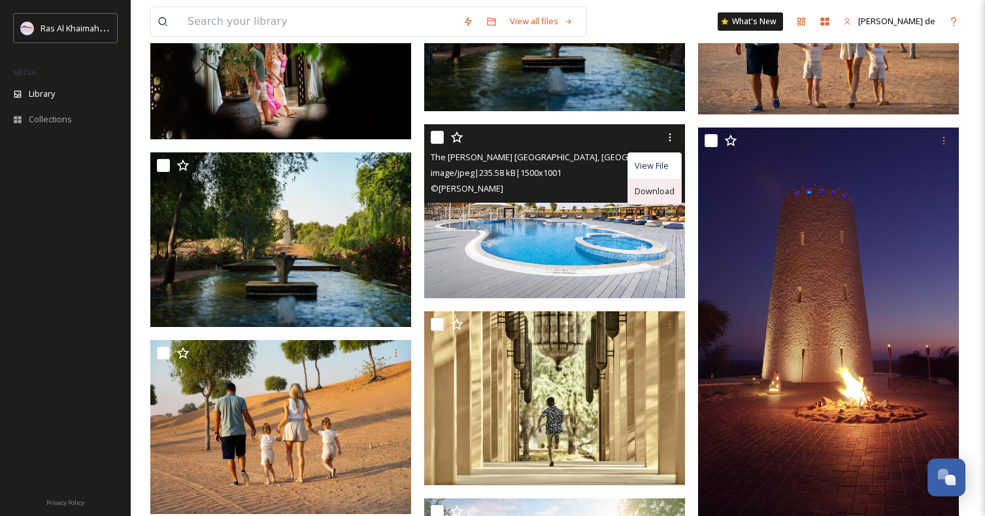
click at [658, 186] on span "Download" at bounding box center [655, 191] width 40 height 12
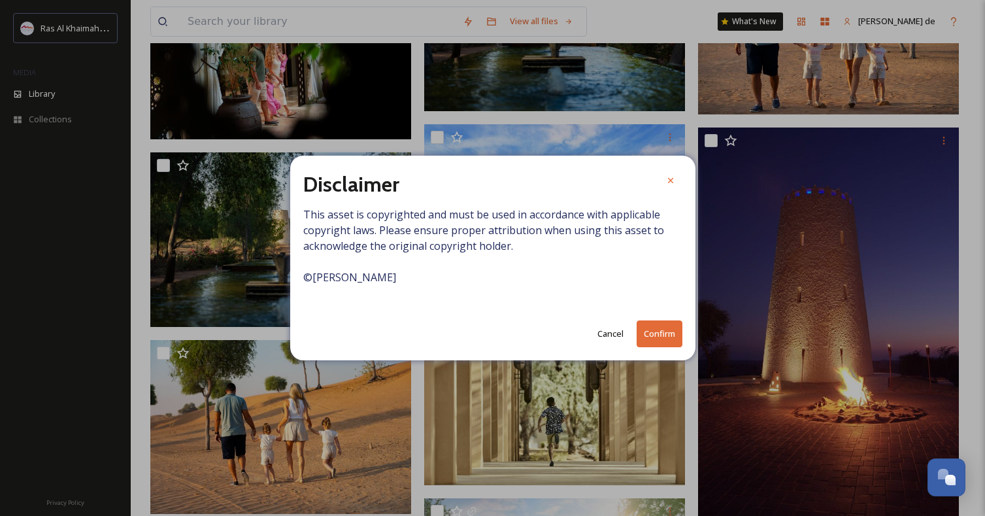
click at [676, 326] on button "Confirm" at bounding box center [660, 333] width 46 height 27
